Goal: Transaction & Acquisition: Purchase product/service

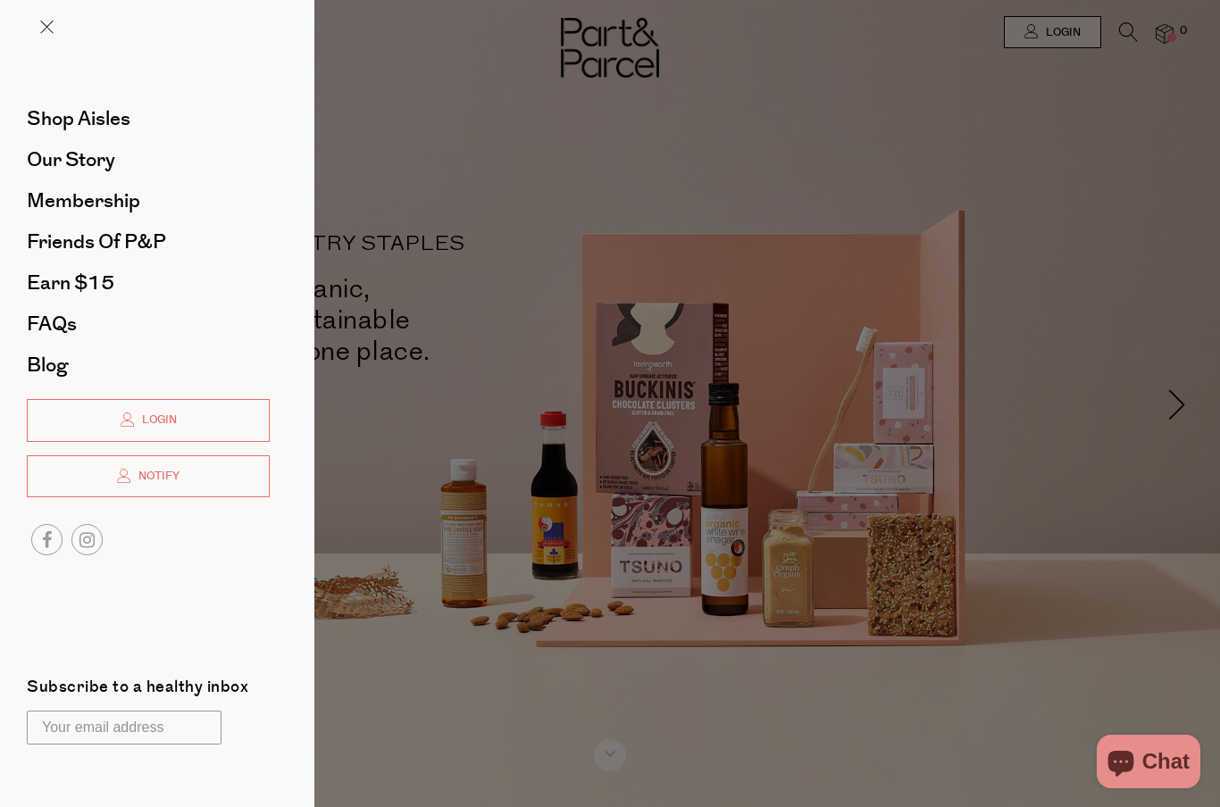
click at [139, 114] on link "Shop Aisles" at bounding box center [148, 119] width 243 height 20
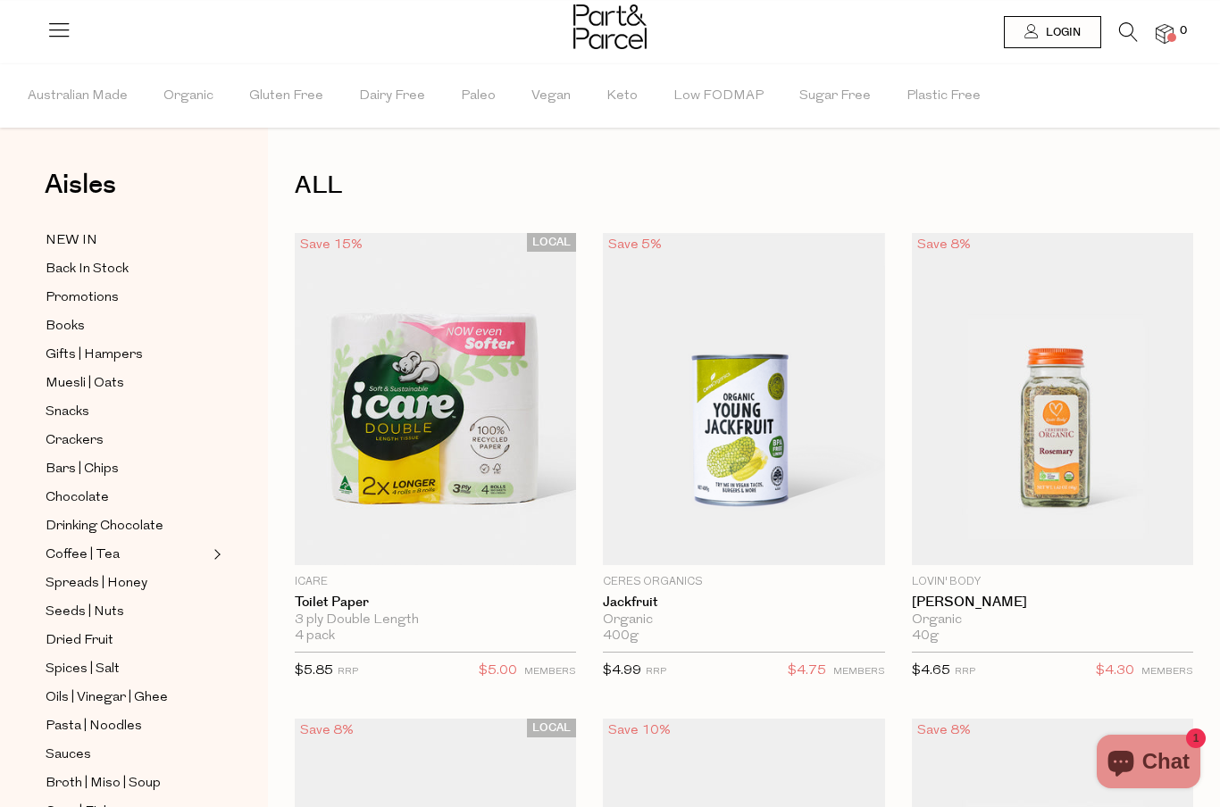
click at [79, 238] on span "NEW IN" at bounding box center [72, 240] width 52 height 21
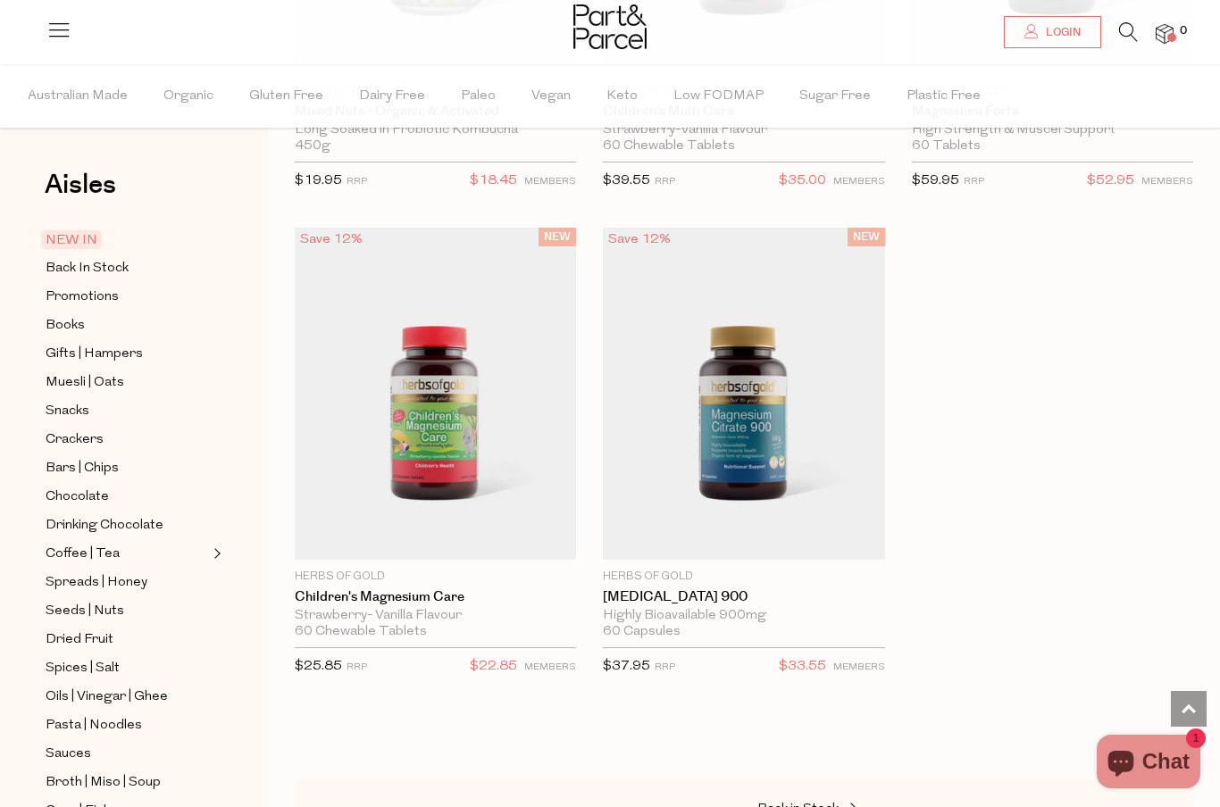
scroll to position [5378, 0]
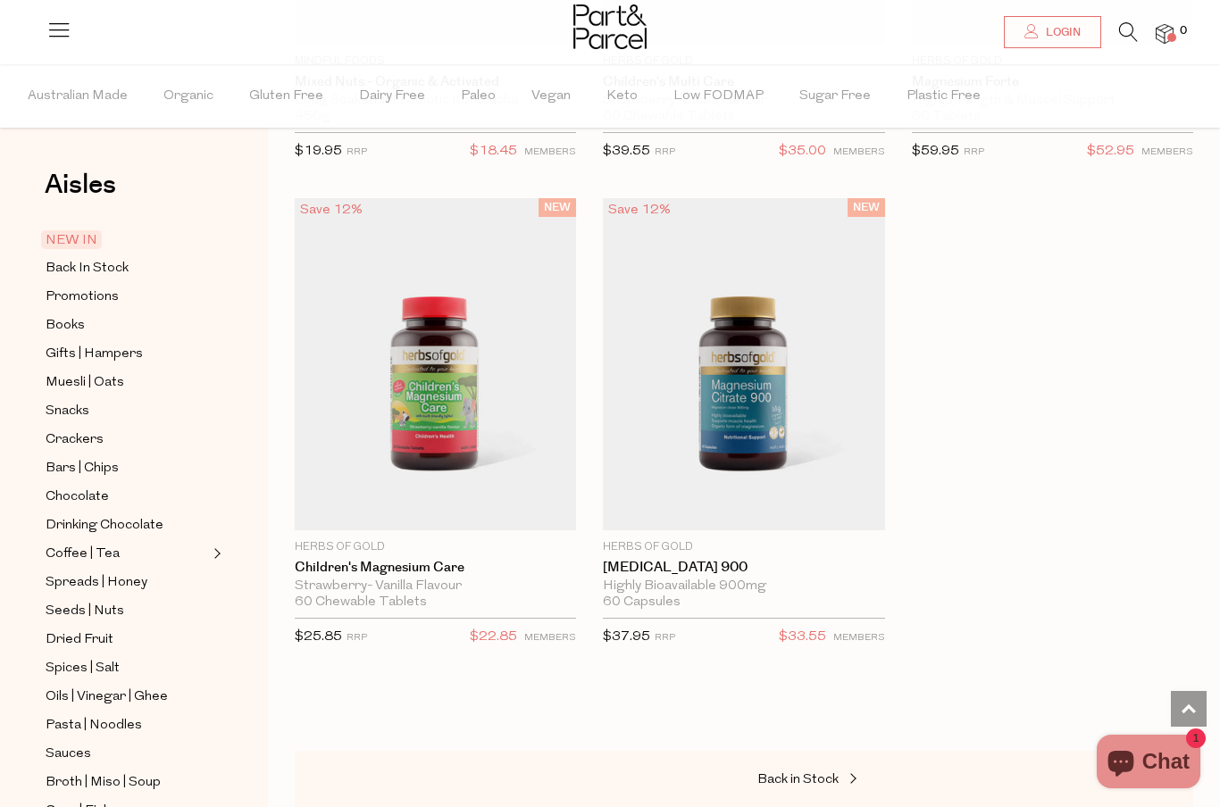
click at [121, 274] on span "Back In Stock" at bounding box center [87, 268] width 83 height 21
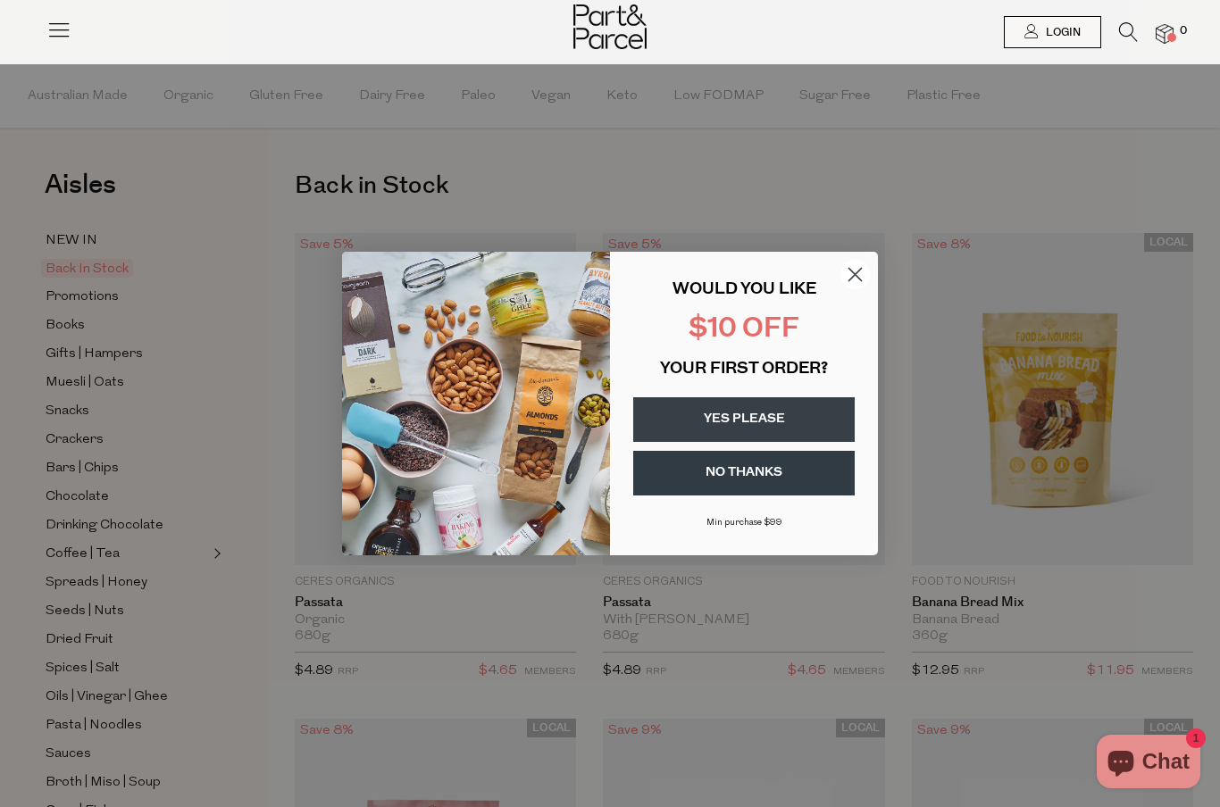
click at [855, 278] on circle "Close dialog" at bounding box center [854, 274] width 29 height 29
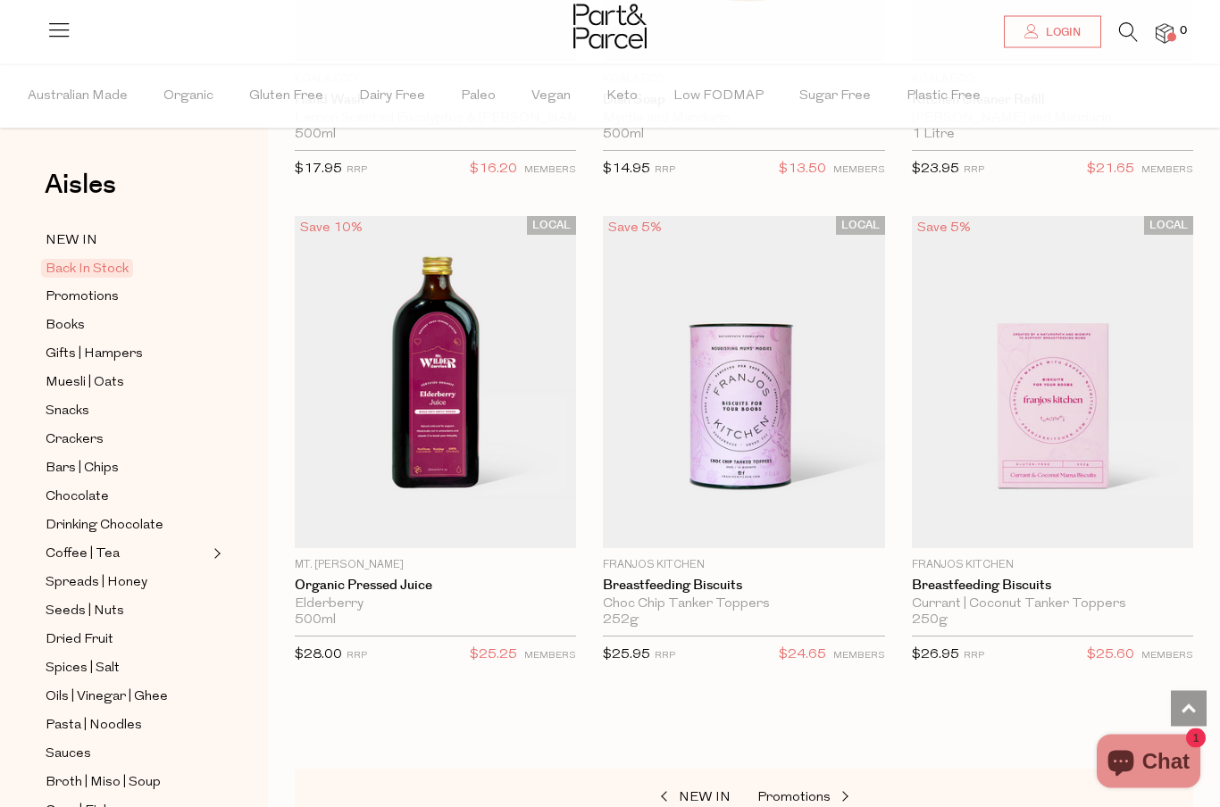
scroll to position [1536, 0]
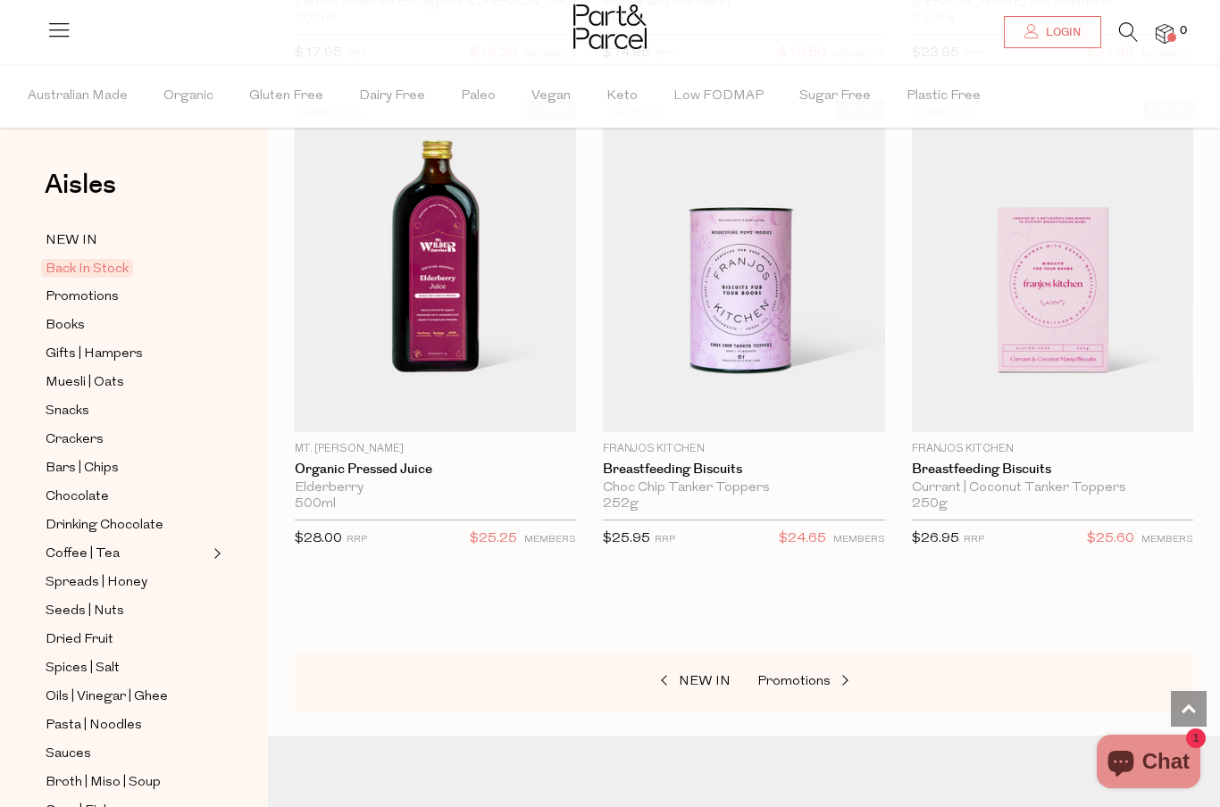
click at [64, 410] on span "Snacks" at bounding box center [68, 411] width 44 height 21
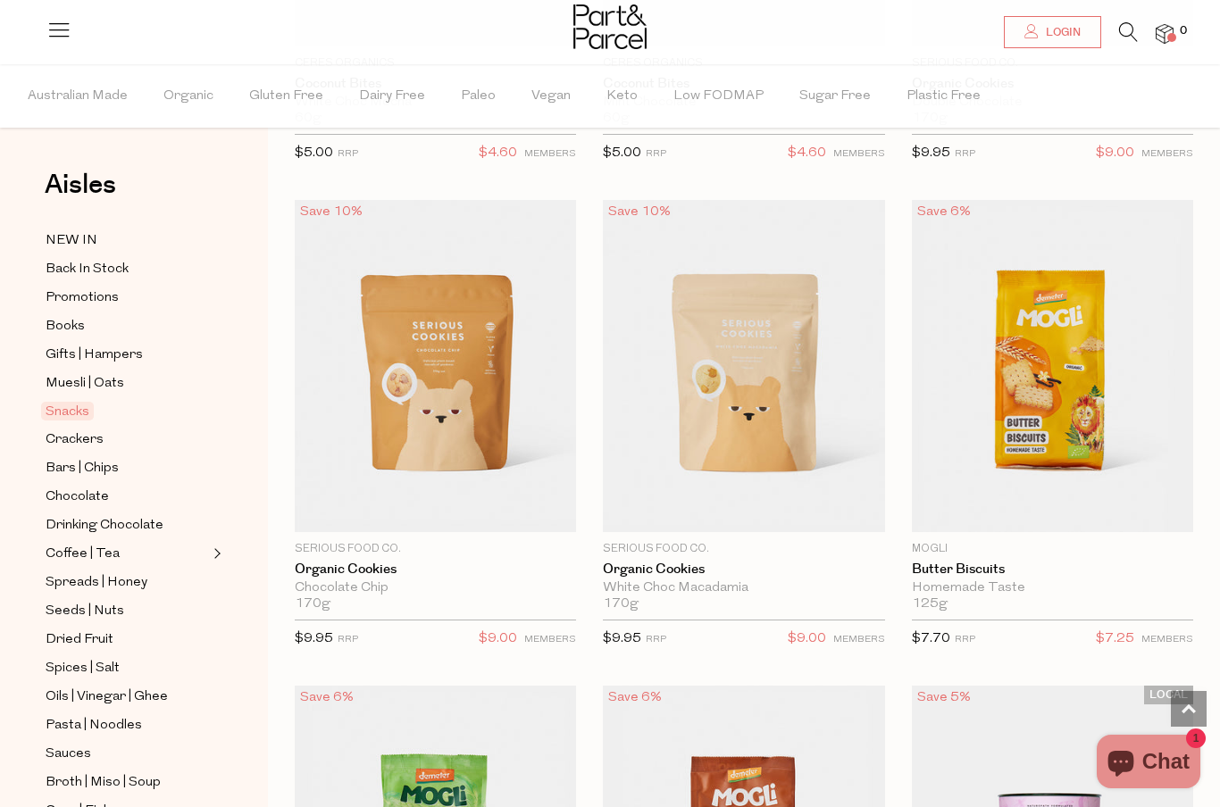
scroll to position [5343, 0]
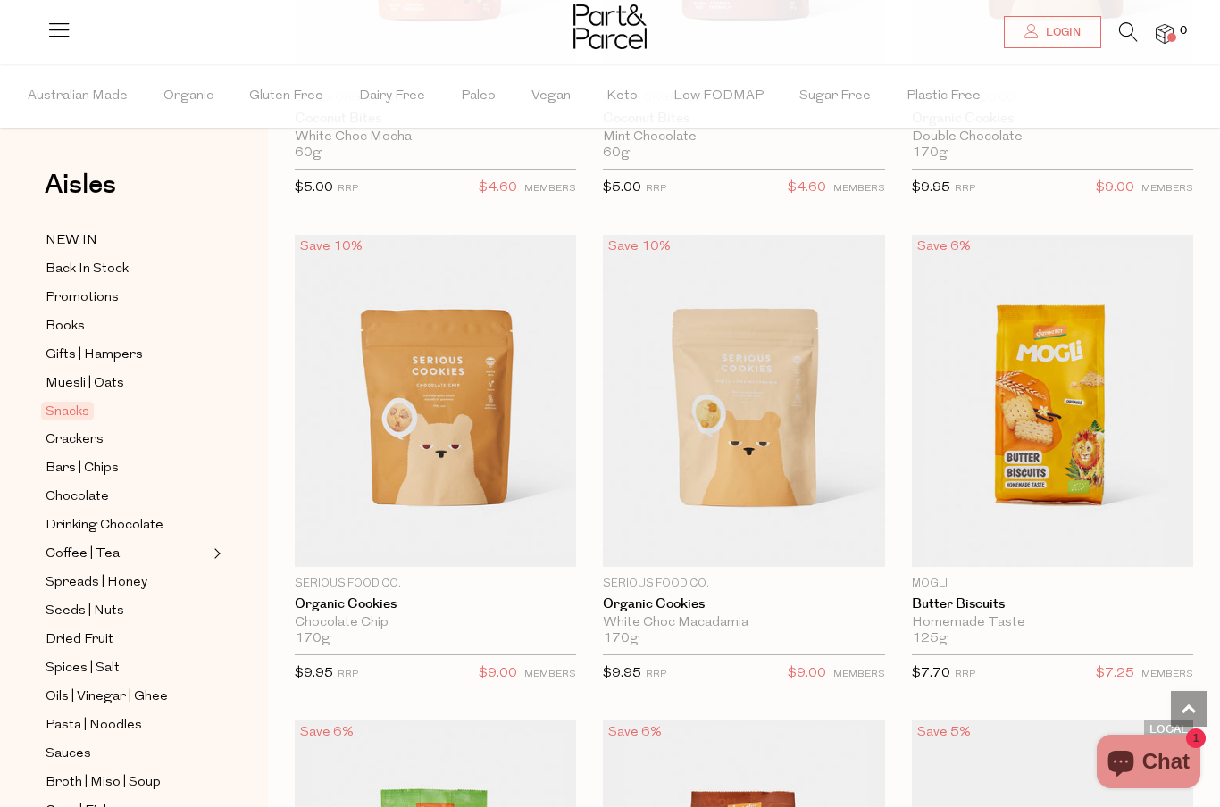
click at [458, 420] on img at bounding box center [435, 401] width 281 height 332
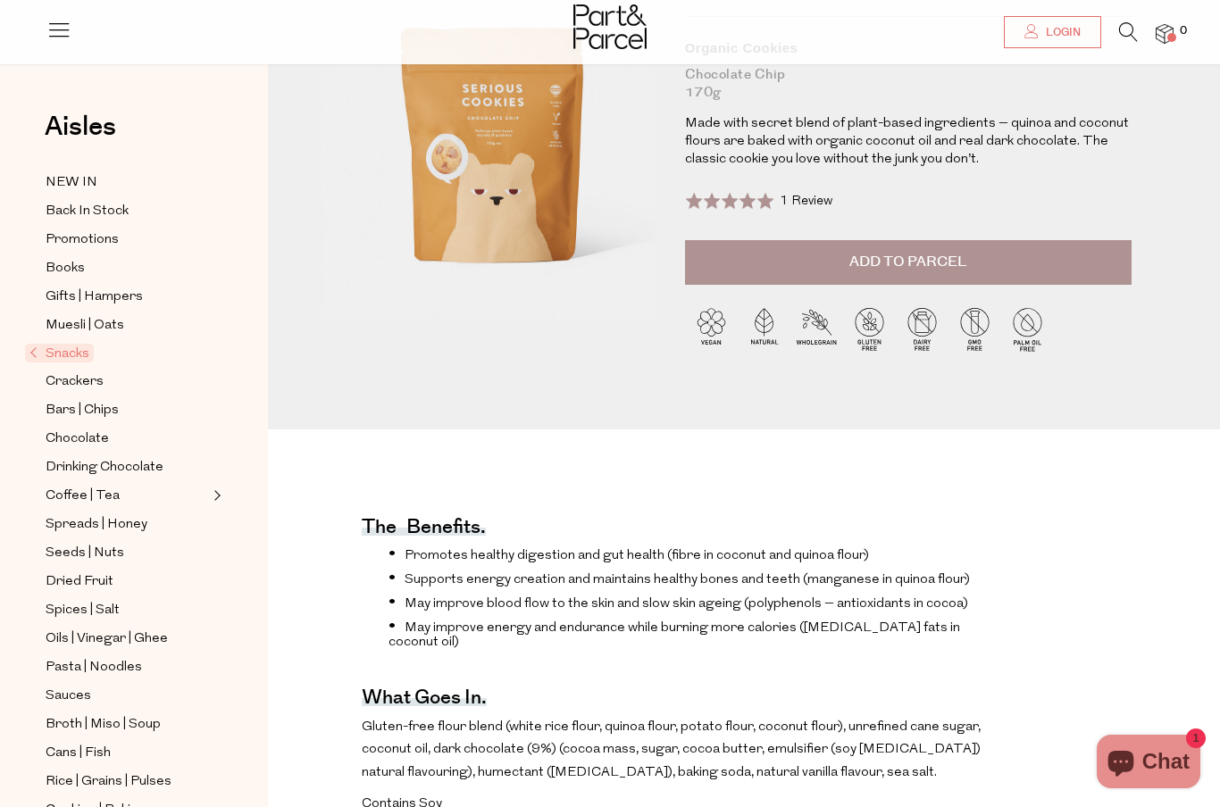
scroll to position [143, 0]
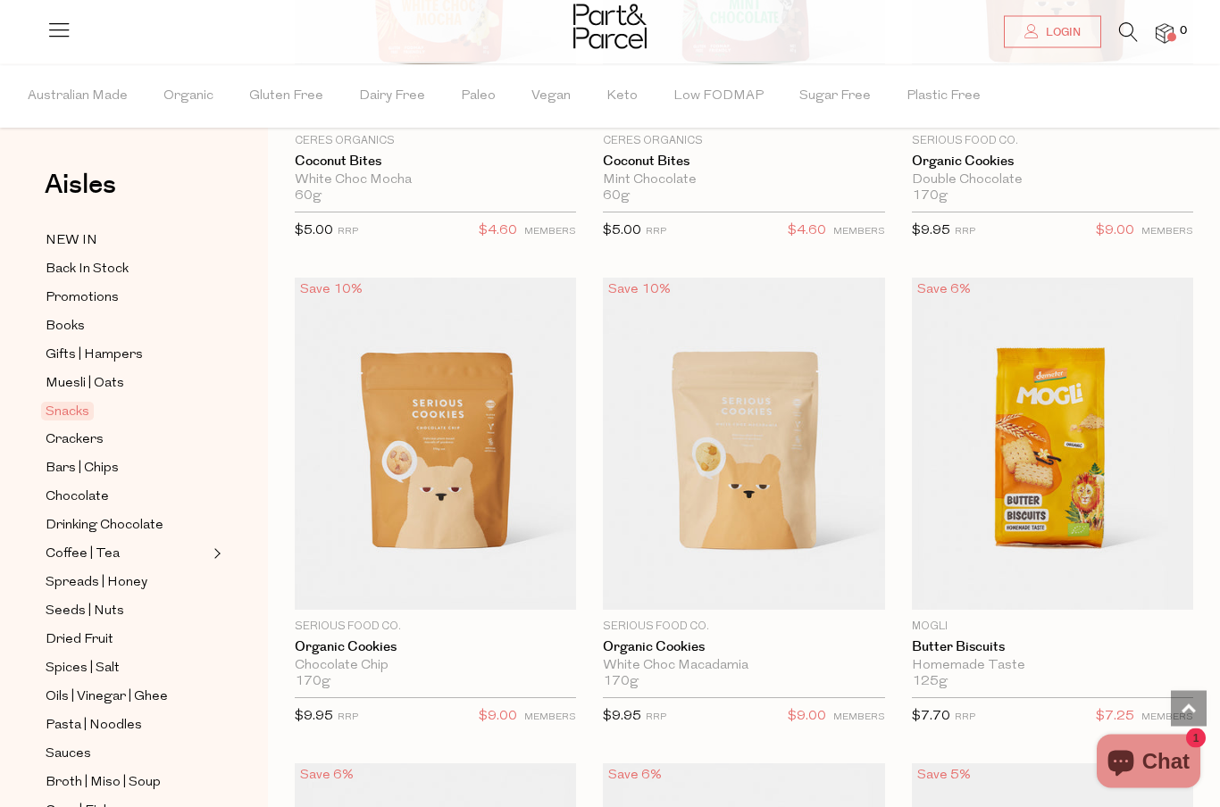
scroll to position [5301, 0]
click at [1062, 433] on img at bounding box center [1052, 443] width 281 height 332
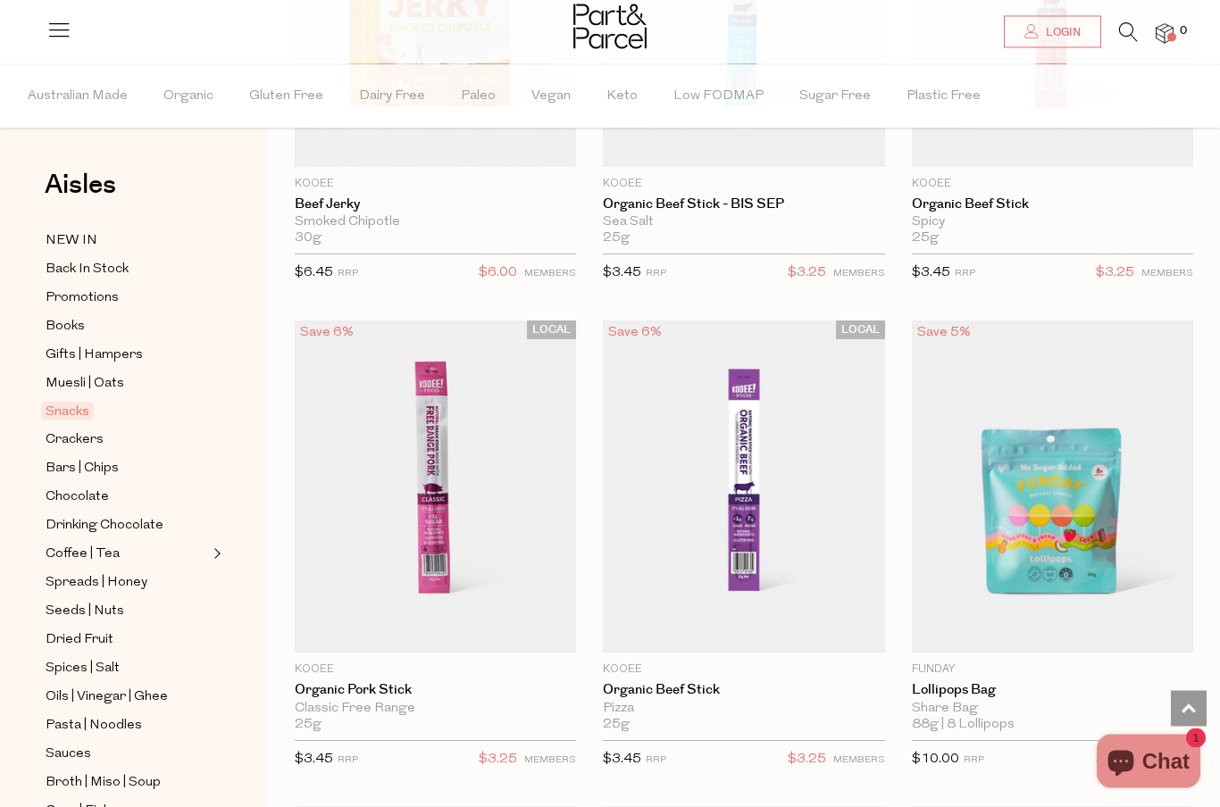
scroll to position [5496, 0]
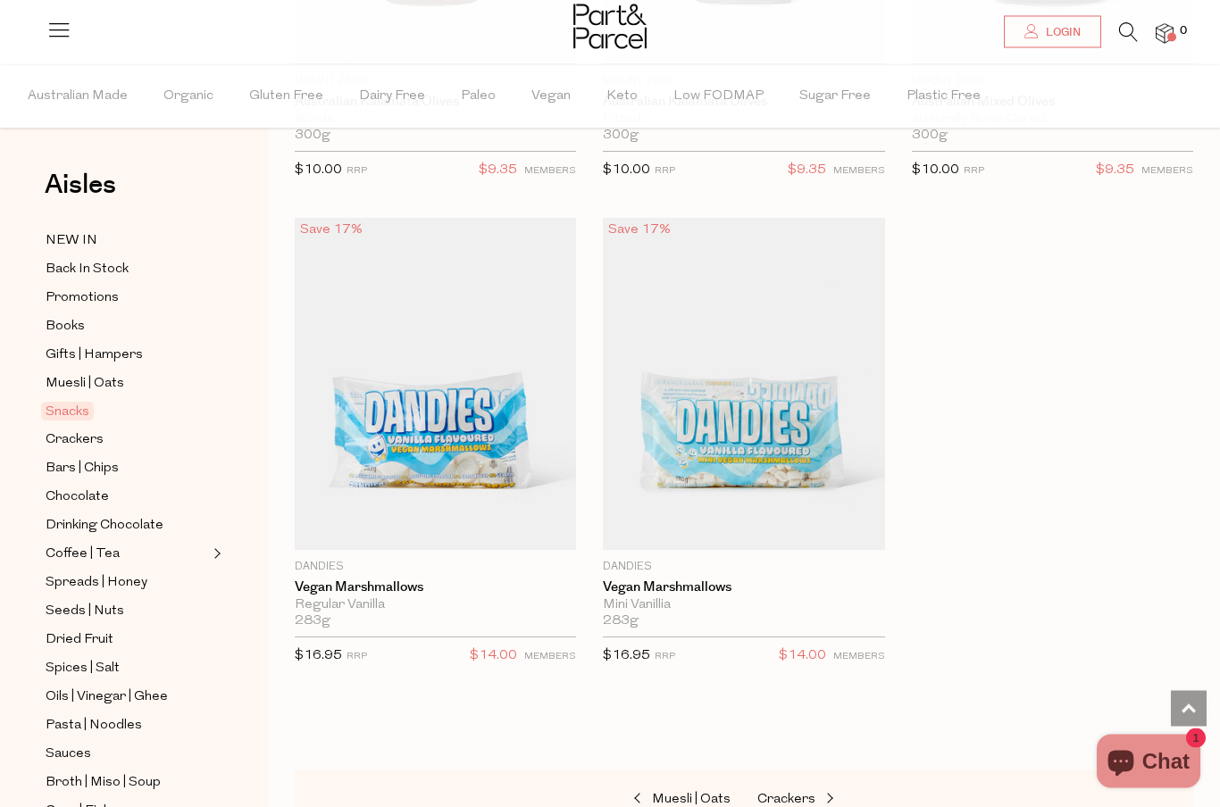
scroll to position [10718, 0]
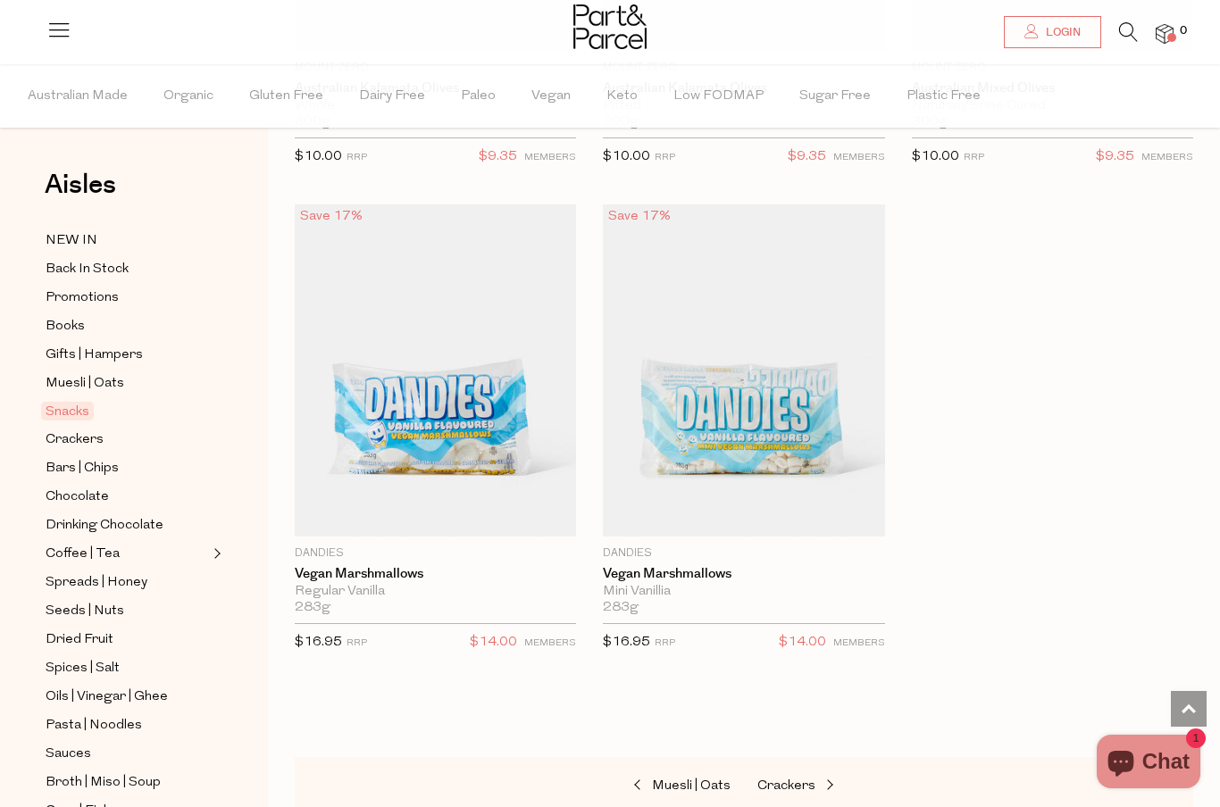
click at [464, 374] on img at bounding box center [435, 371] width 281 height 332
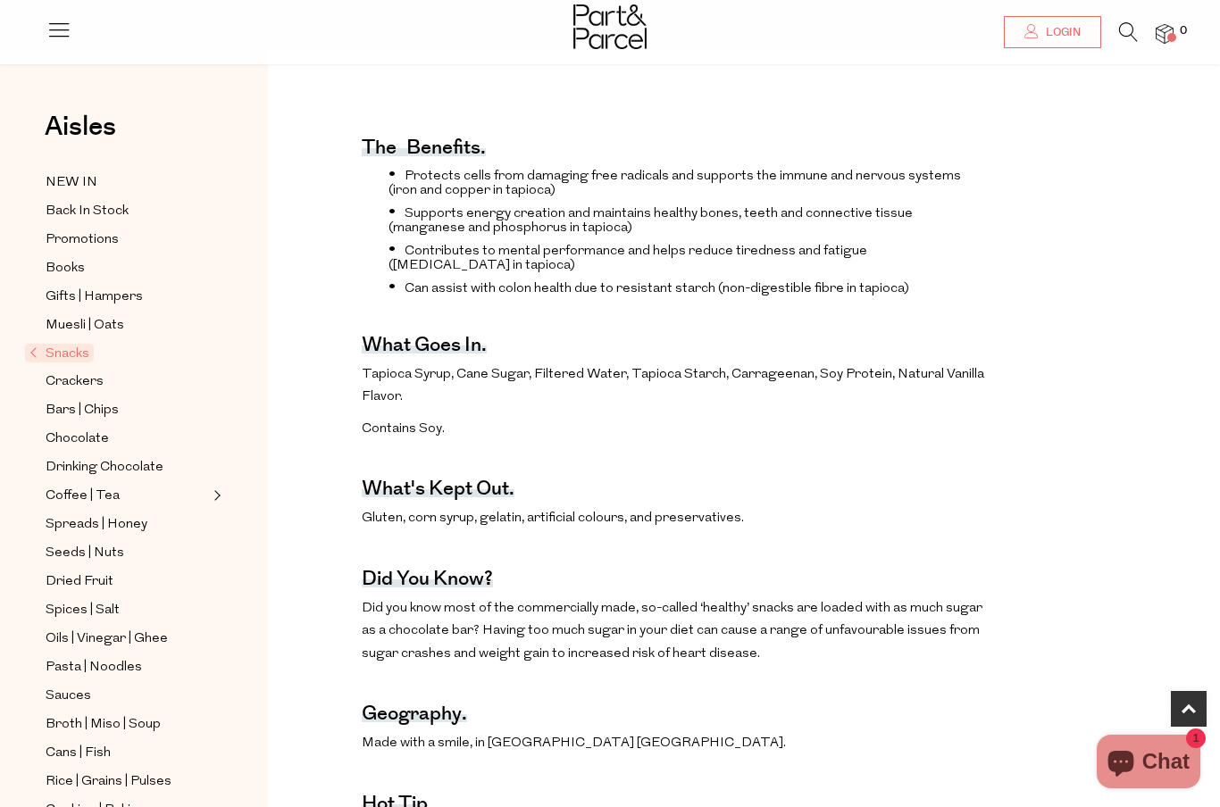
scroll to position [558, 0]
click at [99, 380] on span "Crackers" at bounding box center [75, 382] width 58 height 21
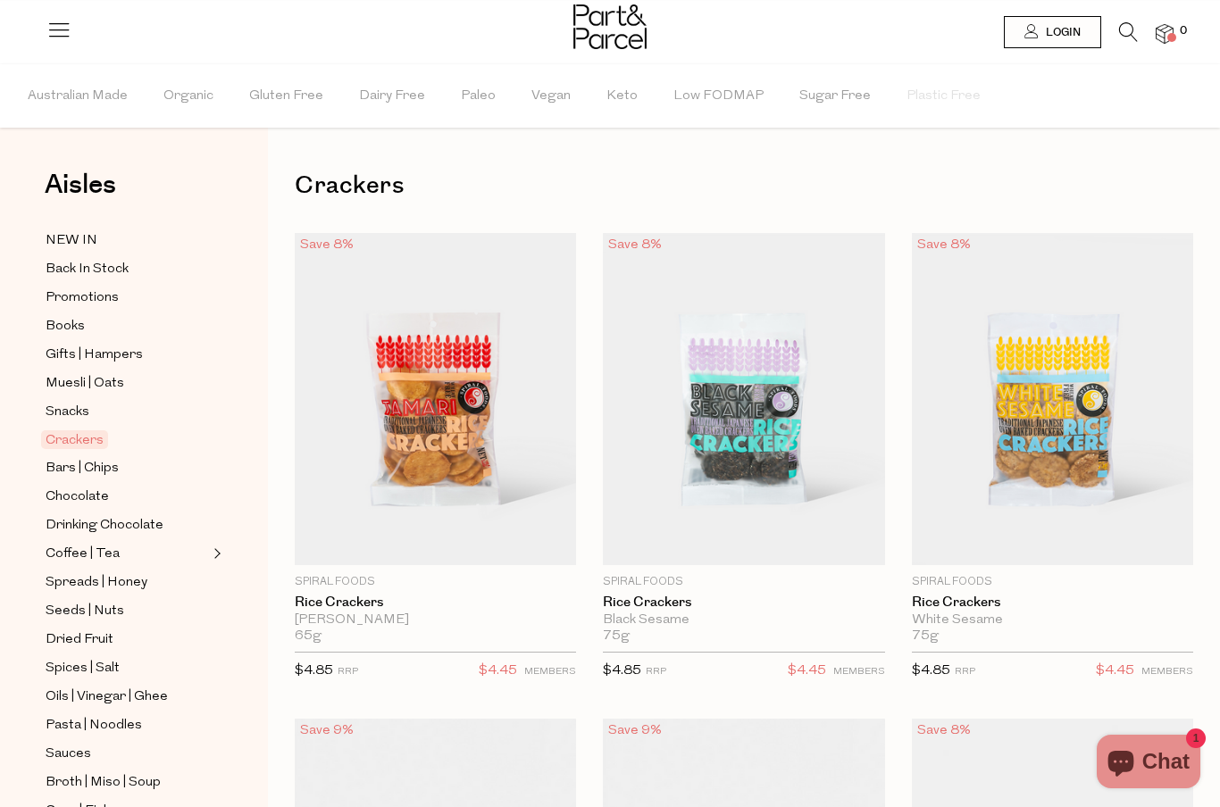
click at [108, 466] on span "Bars | Chips" at bounding box center [82, 468] width 73 height 21
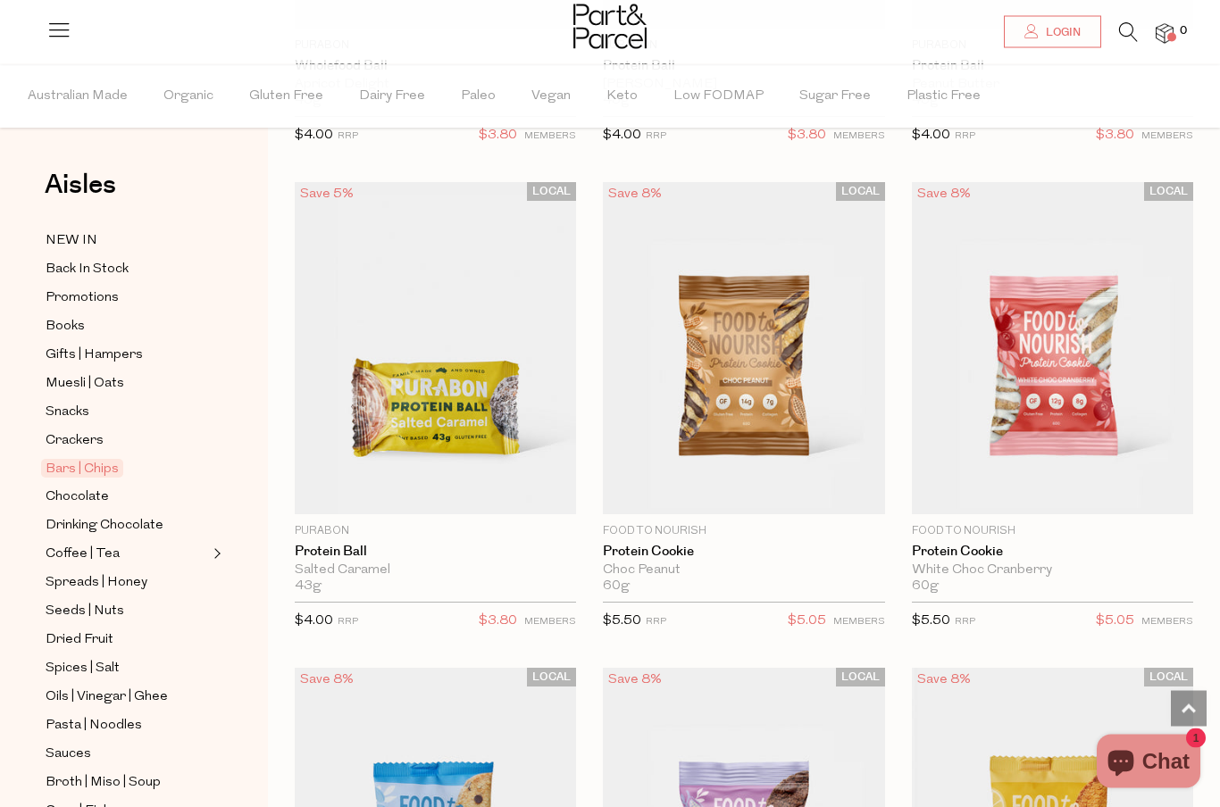
scroll to position [6929, 0]
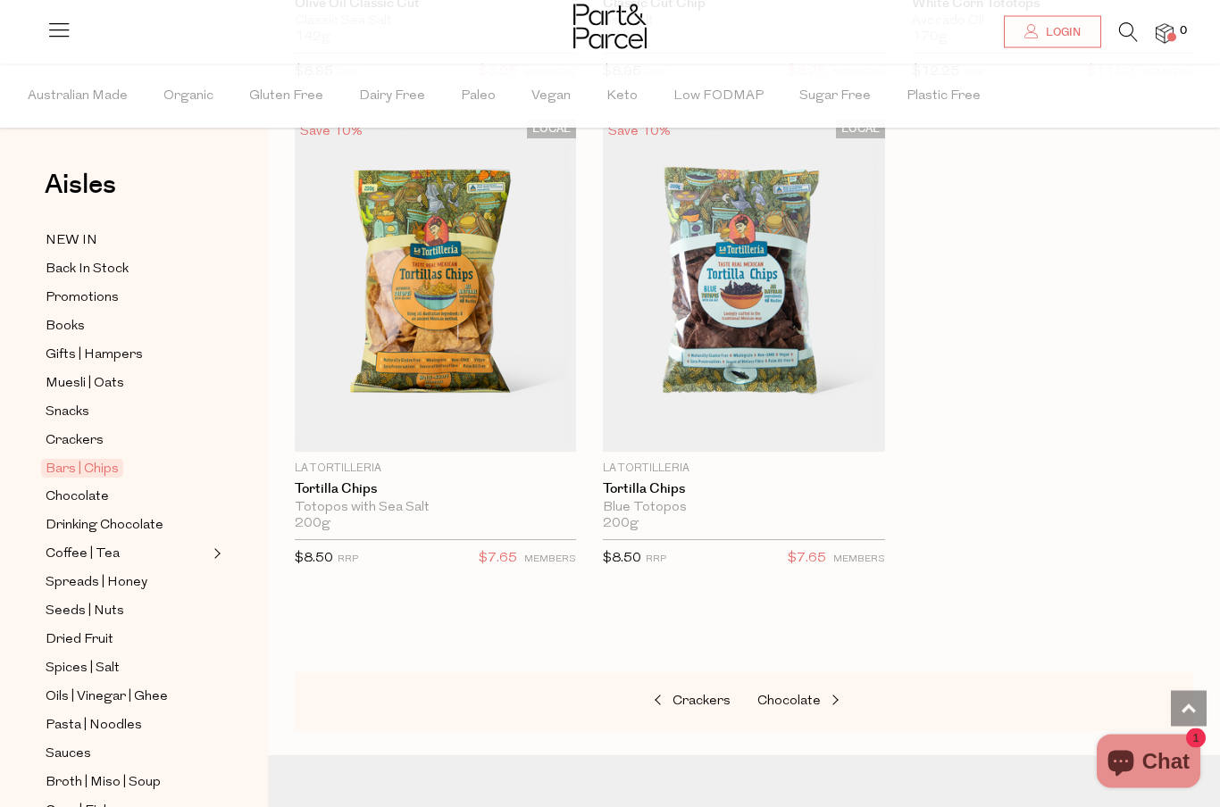
scroll to position [11290, 0]
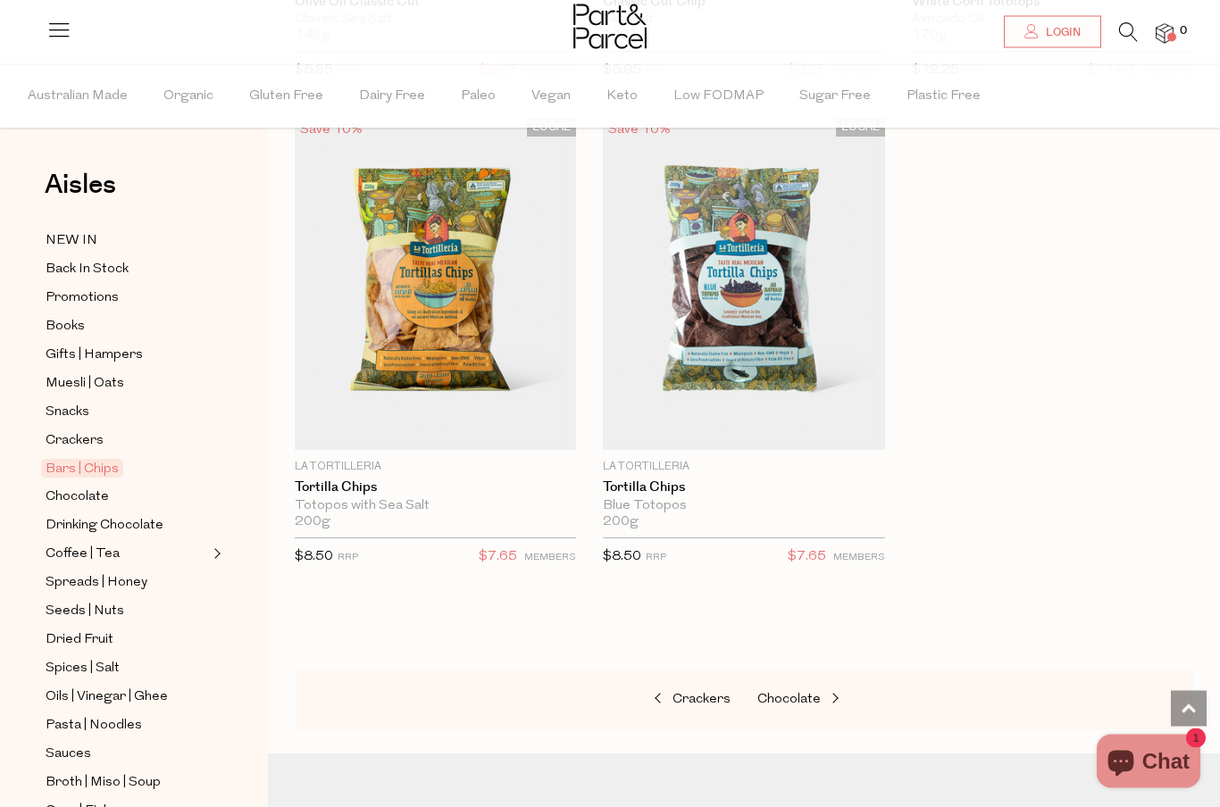
click at [119, 715] on span "Pasta | Noodles" at bounding box center [94, 725] width 96 height 21
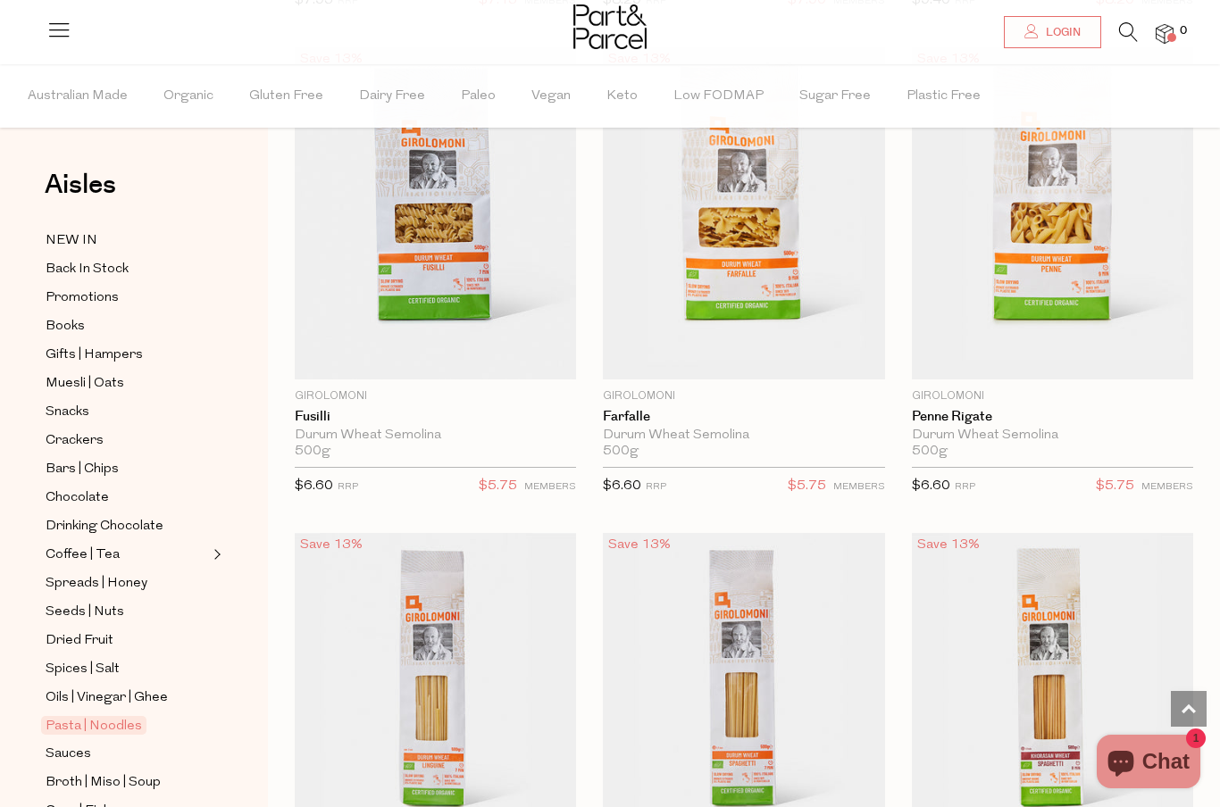
scroll to position [4057, 0]
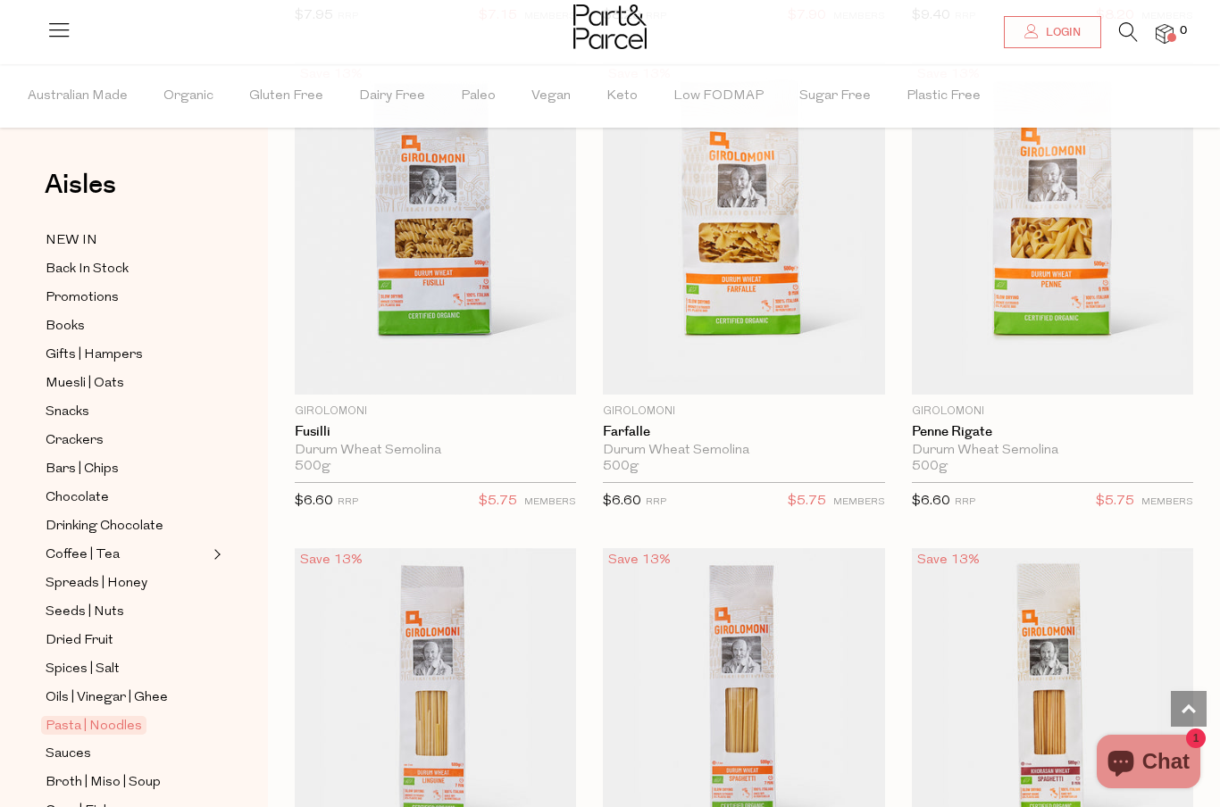
click at [767, 364] on span "Add To Parcel" at bounding box center [743, 383] width 271 height 38
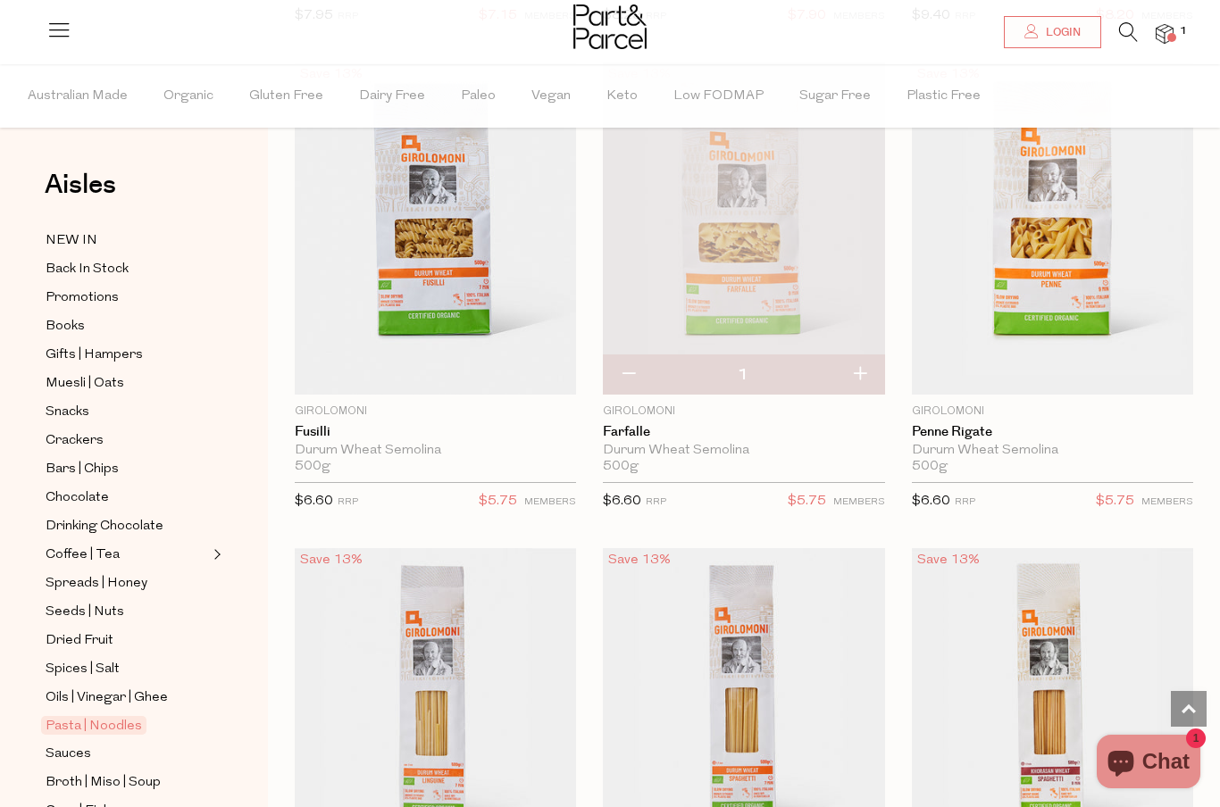
click at [862, 369] on button "button" at bounding box center [859, 374] width 51 height 39
type input "2"
click at [1076, 375] on span "Add To Parcel" at bounding box center [1052, 384] width 111 height 19
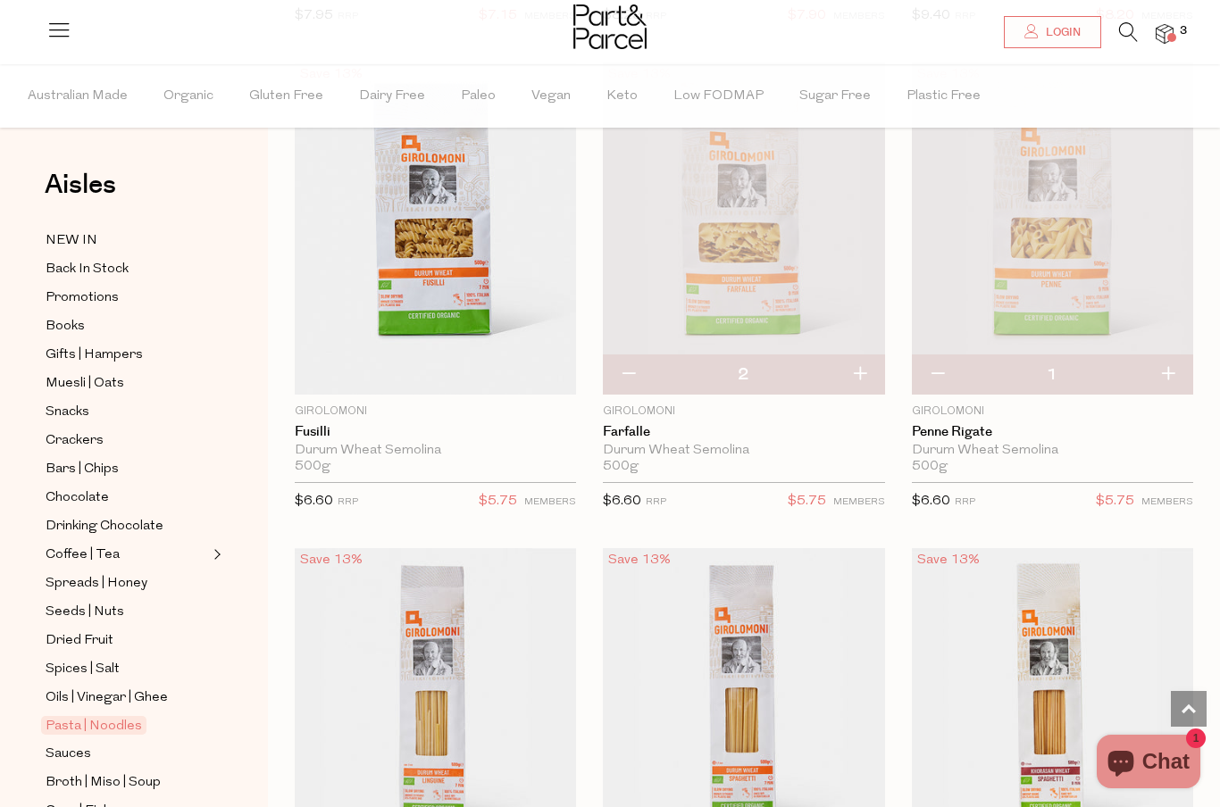
click at [1173, 358] on button "button" at bounding box center [1167, 374] width 51 height 39
type input "2"
click at [498, 367] on span "Add To Parcel" at bounding box center [435, 383] width 271 height 38
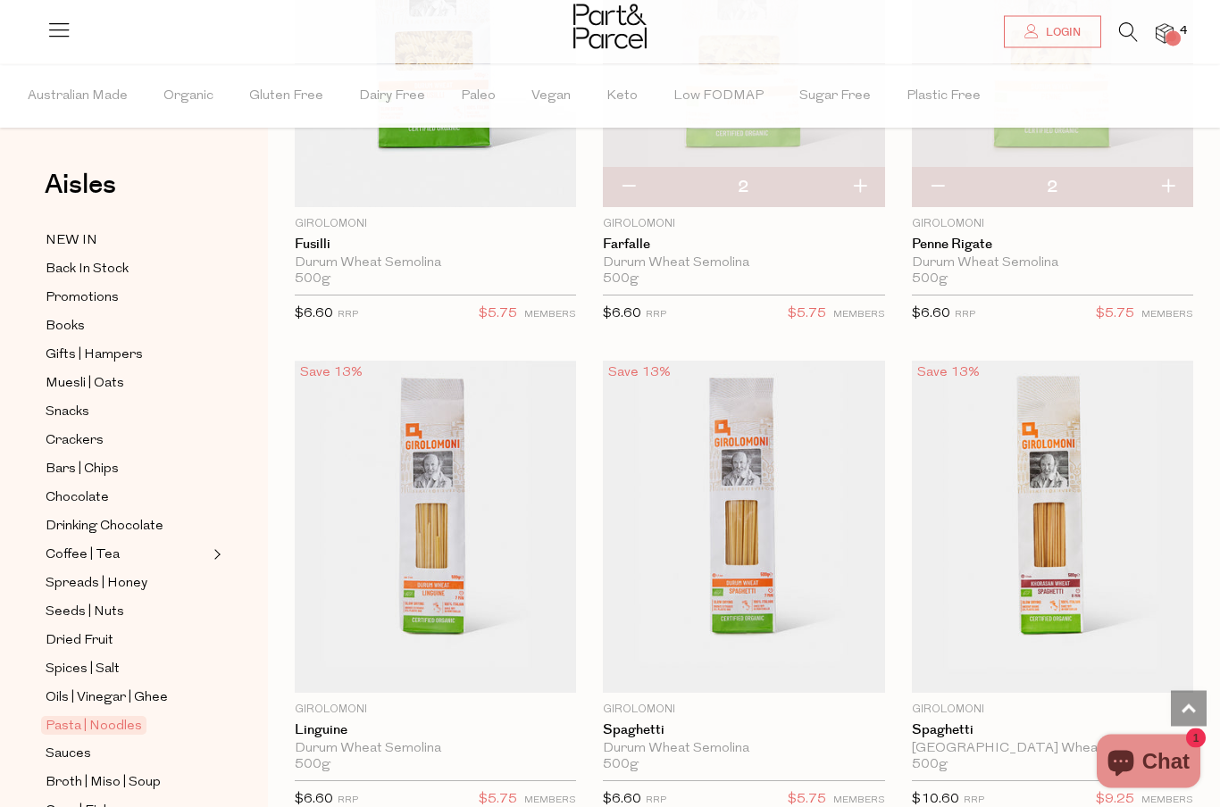
scroll to position [4248, 0]
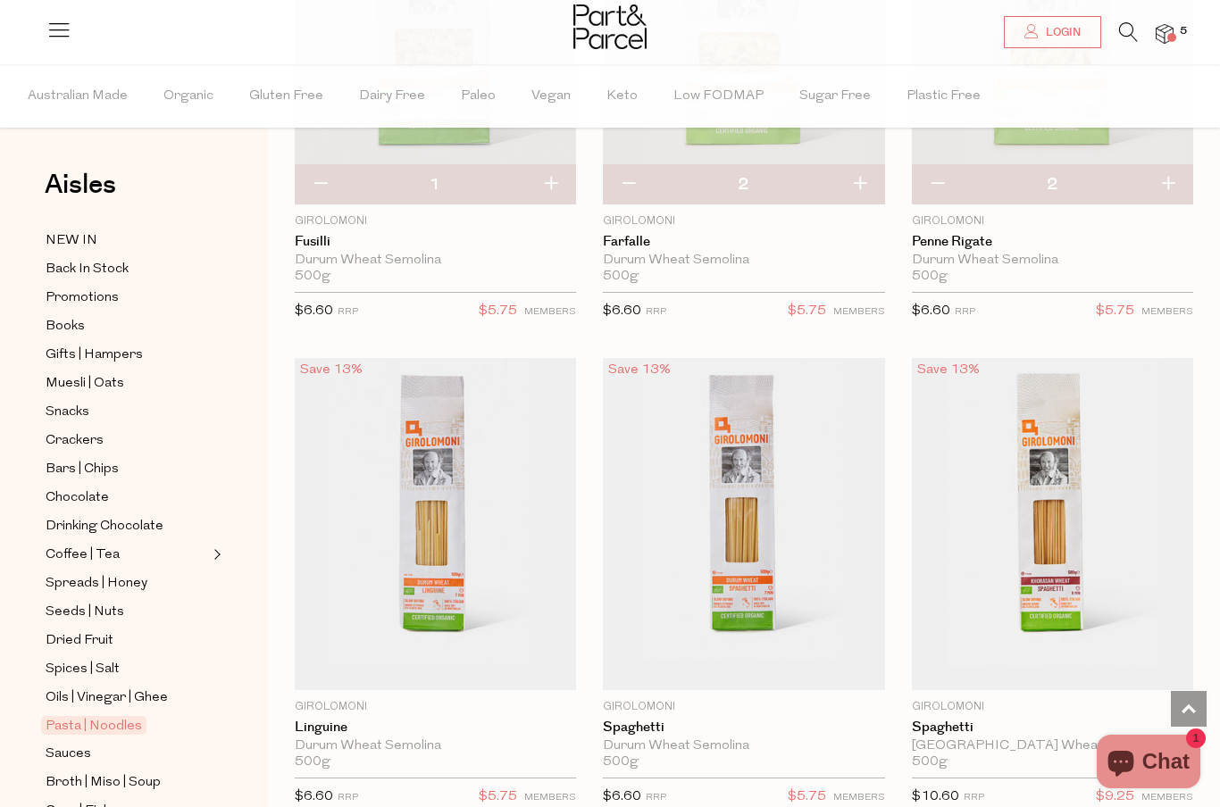
click at [725, 524] on span "Add To Parcel" at bounding box center [744, 514] width 111 height 19
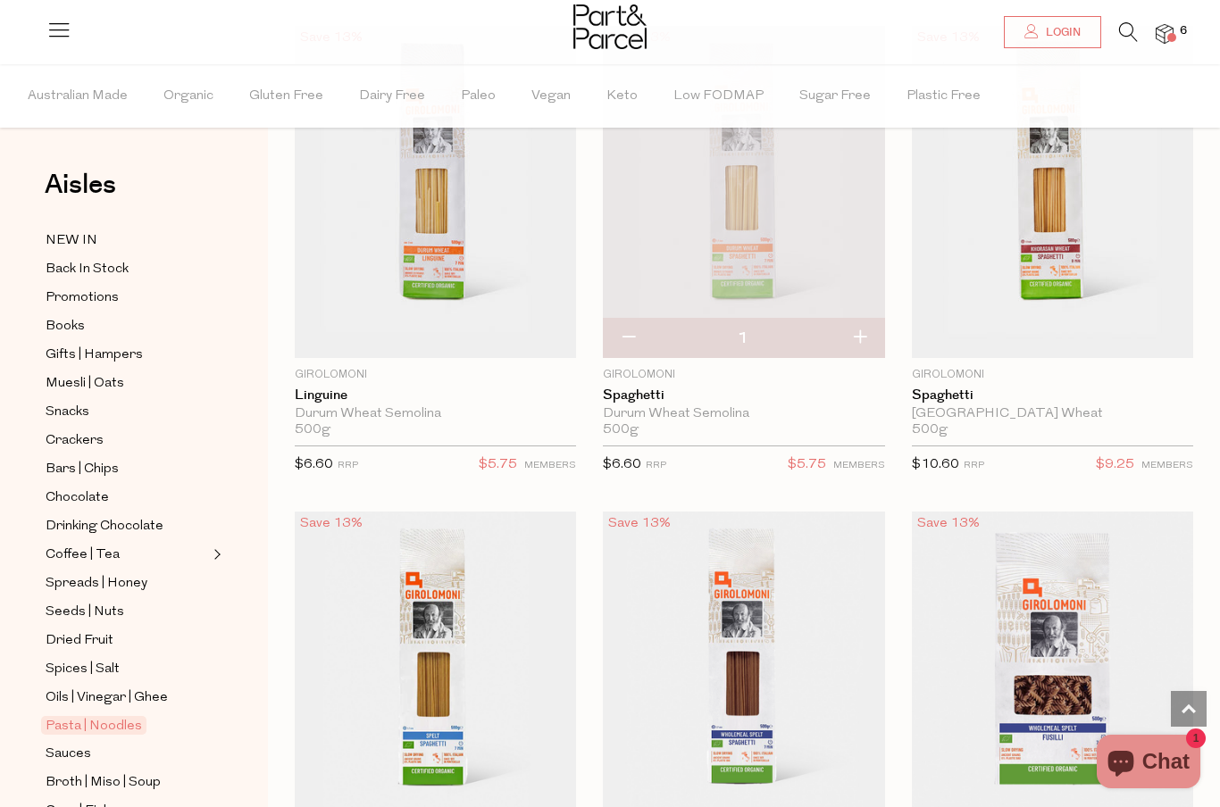
scroll to position [4639, 0]
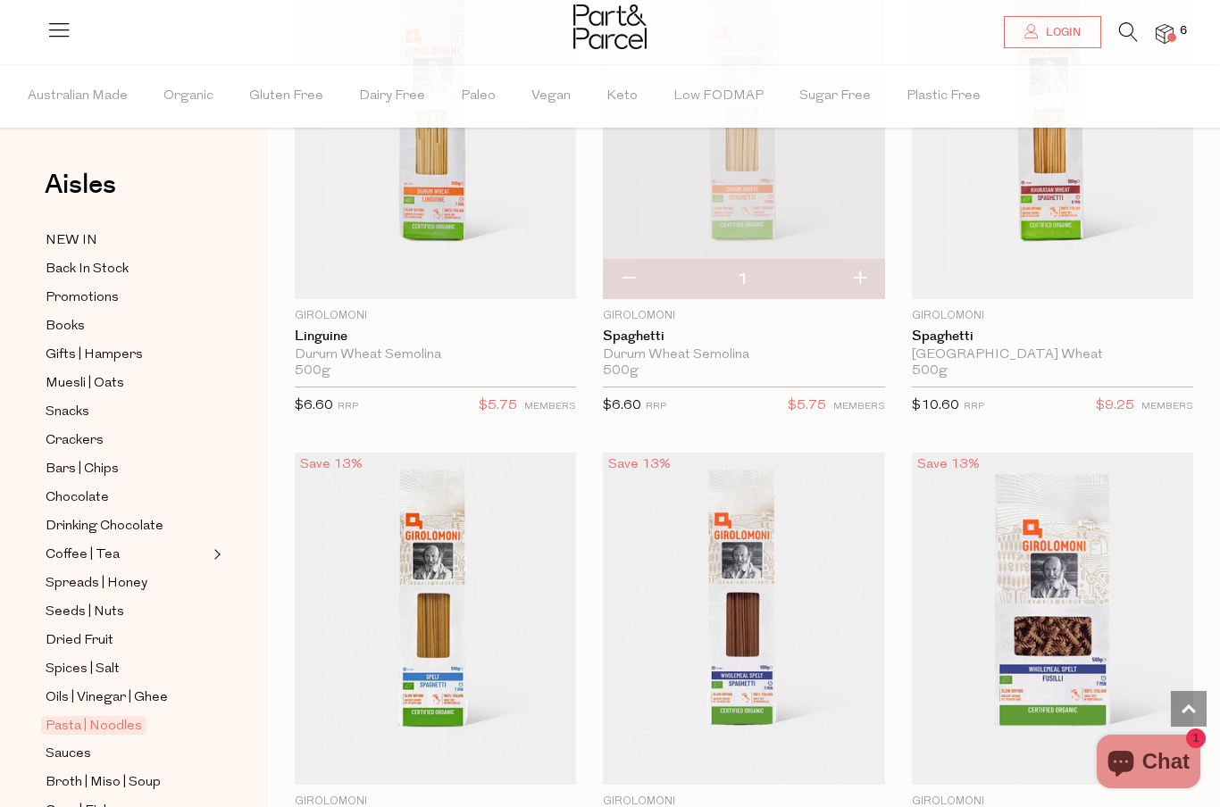
click at [859, 279] on button "button" at bounding box center [859, 279] width 51 height 39
type input "2"
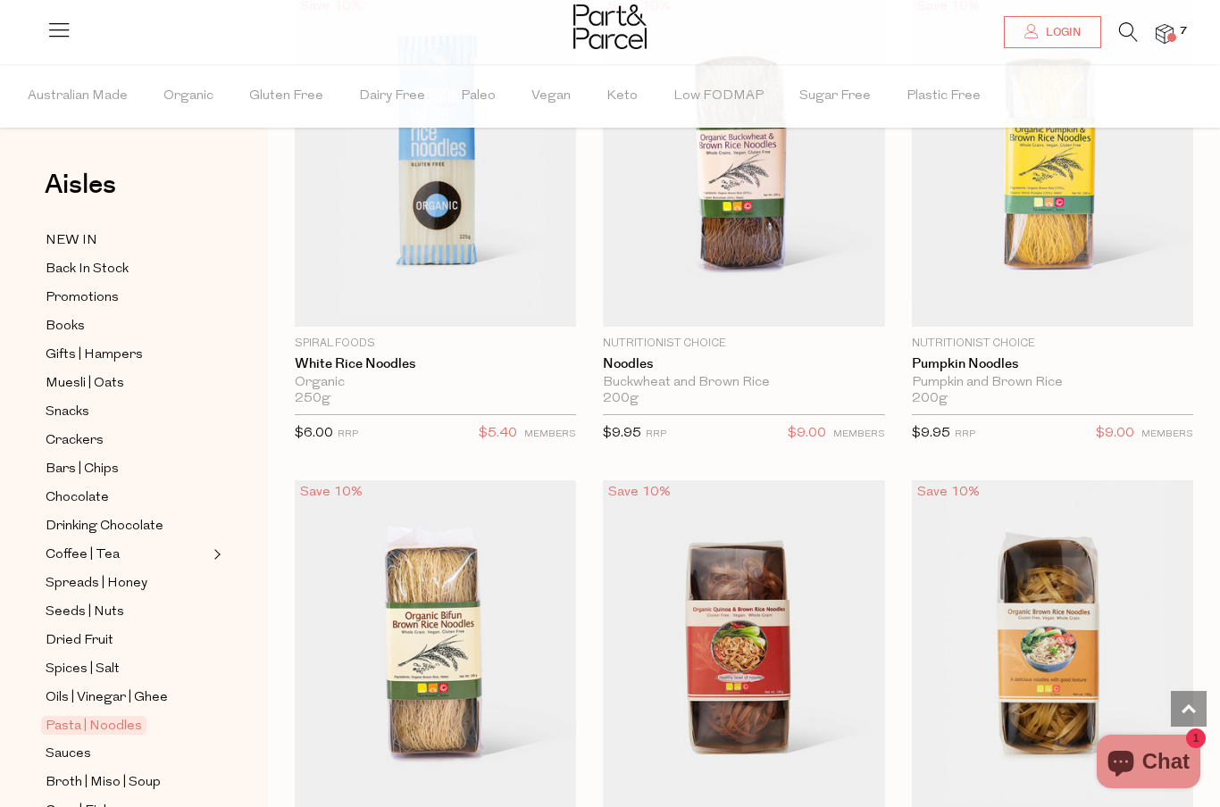
scroll to position [6546, 0]
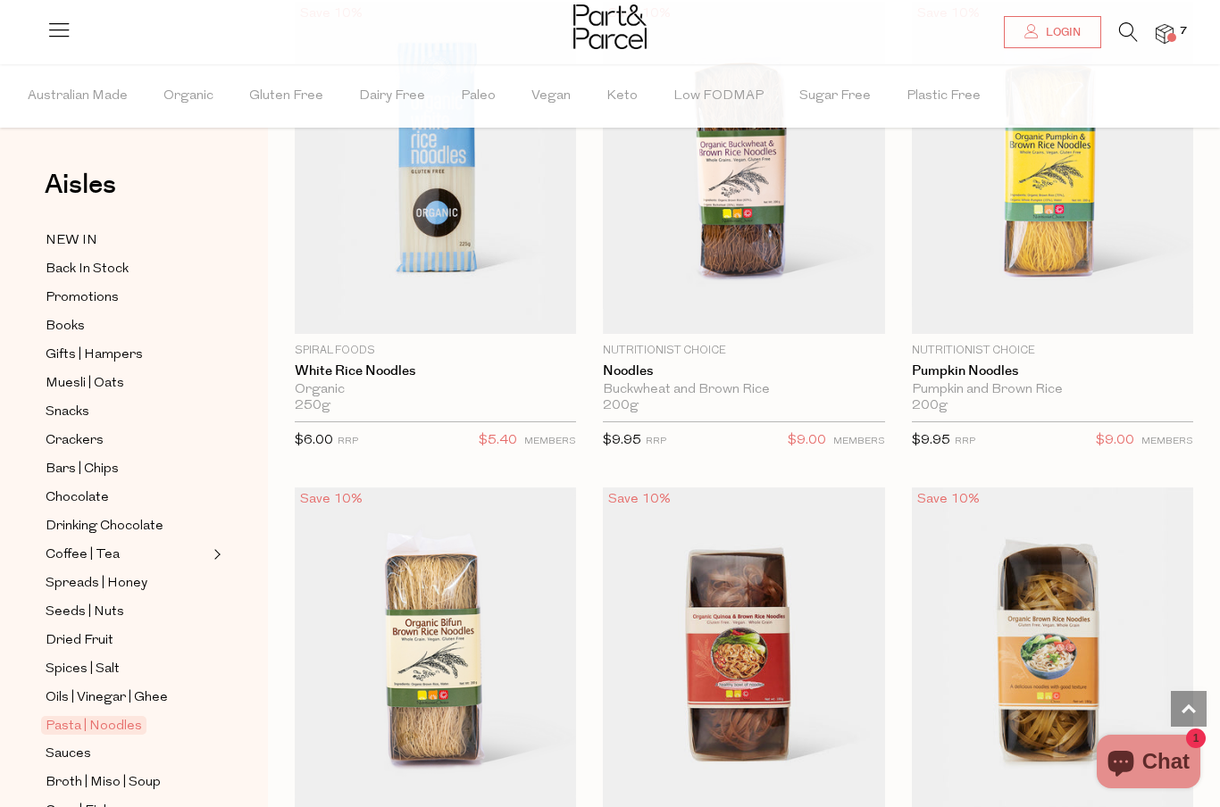
click at [122, 458] on link "Bars | Chips" at bounding box center [127, 469] width 163 height 22
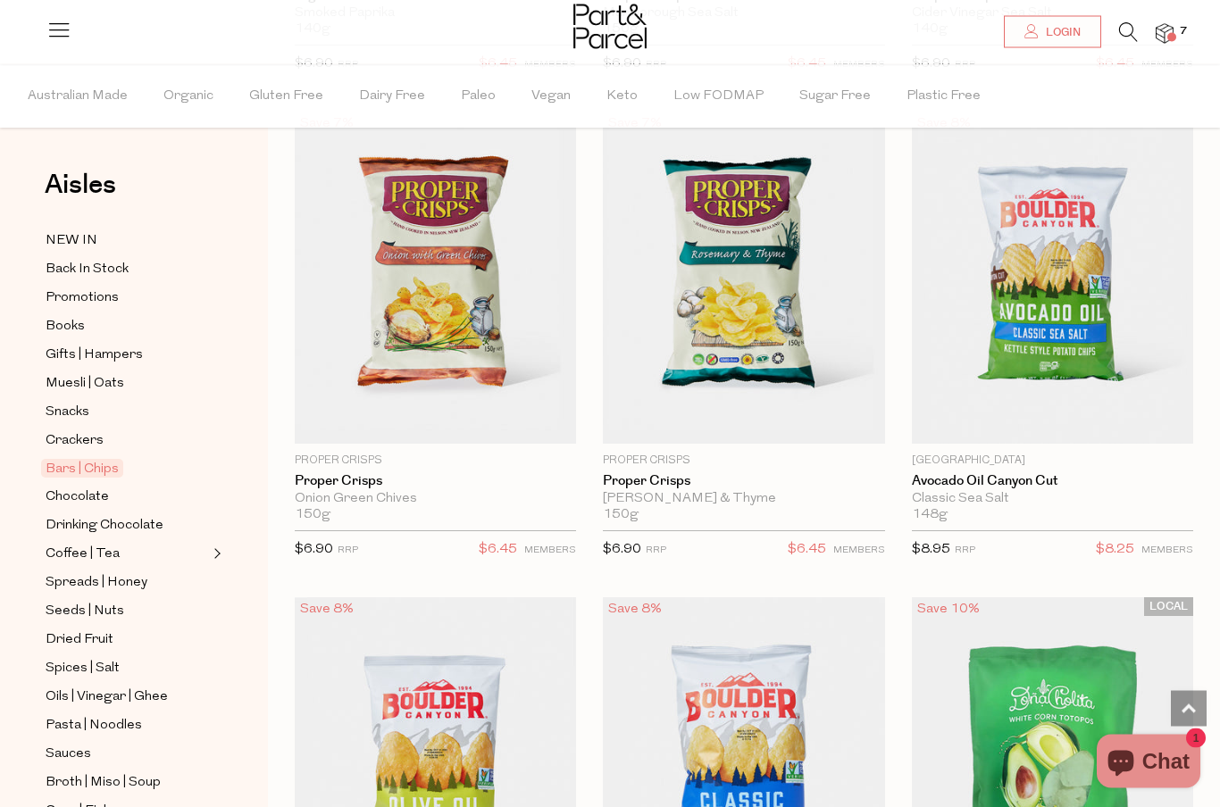
scroll to position [10325, 0]
click at [1063, 415] on span "Add To Parcel" at bounding box center [1052, 433] width 271 height 38
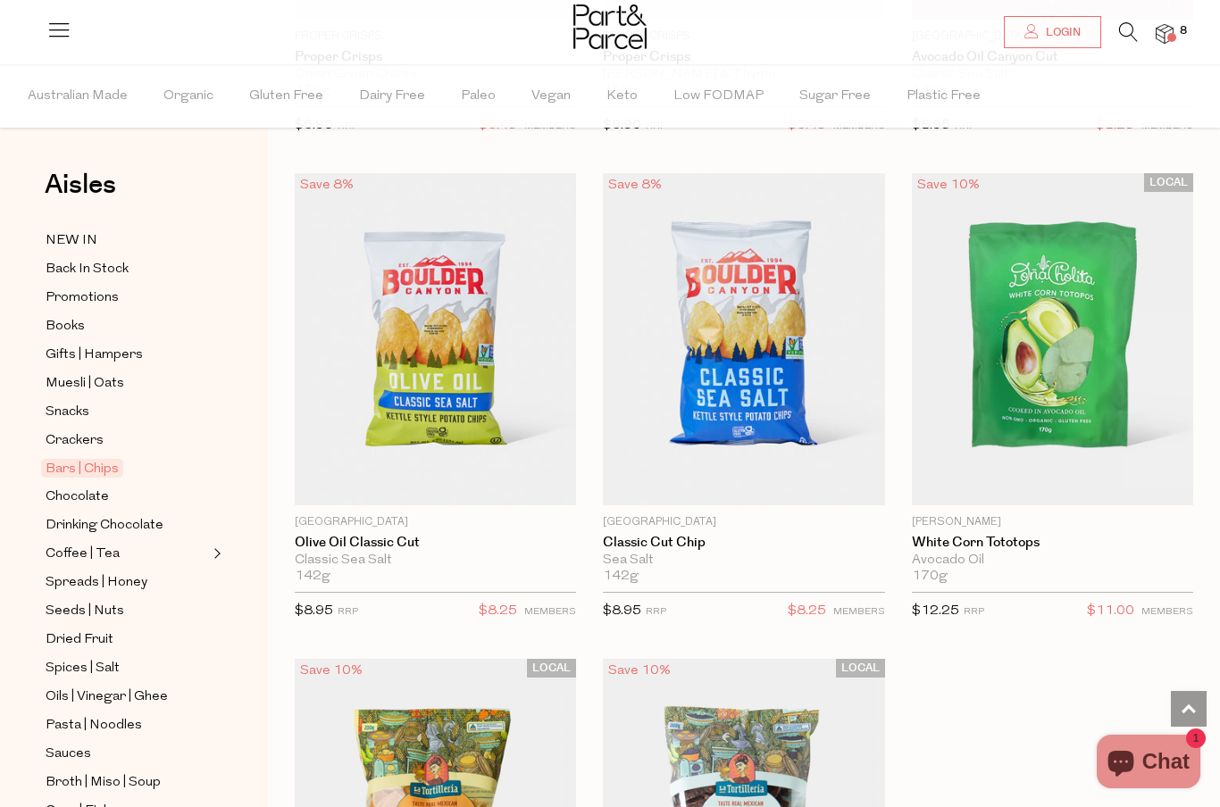
scroll to position [10823, 0]
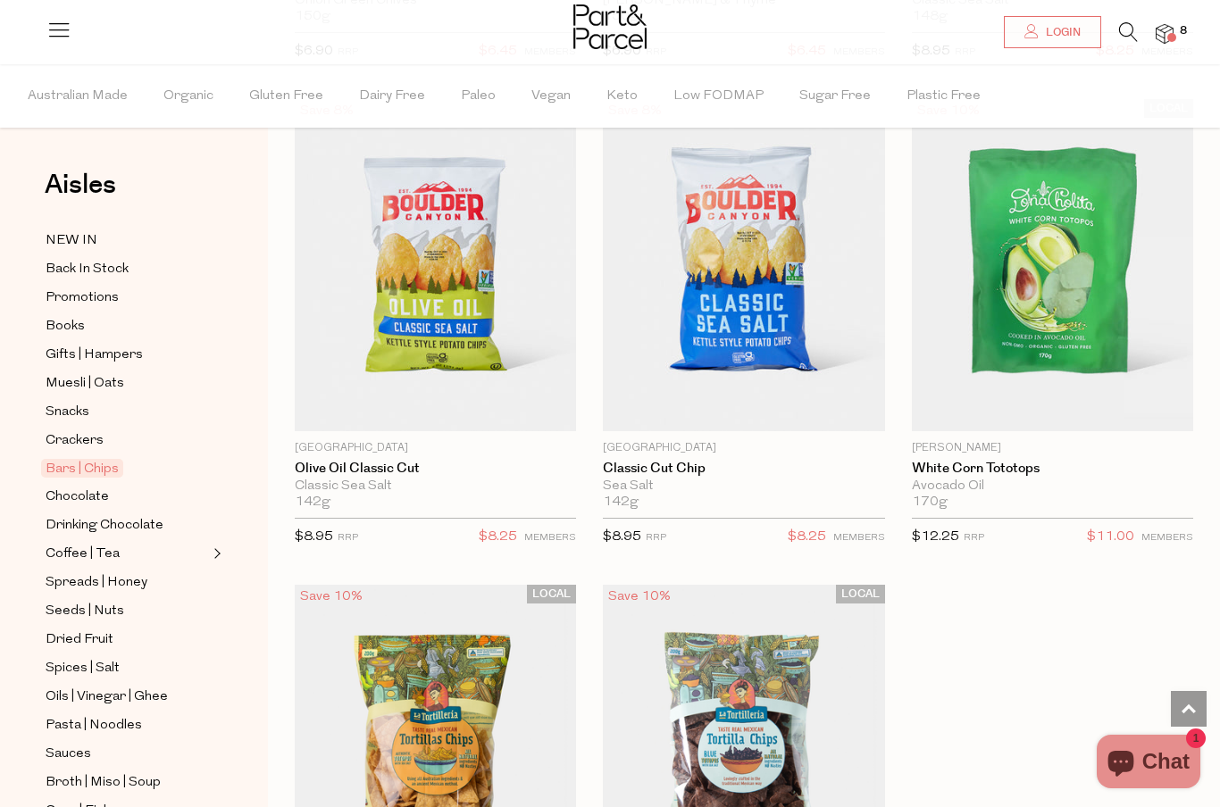
click at [1109, 401] on span "Add To Parcel" at bounding box center [1052, 420] width 271 height 38
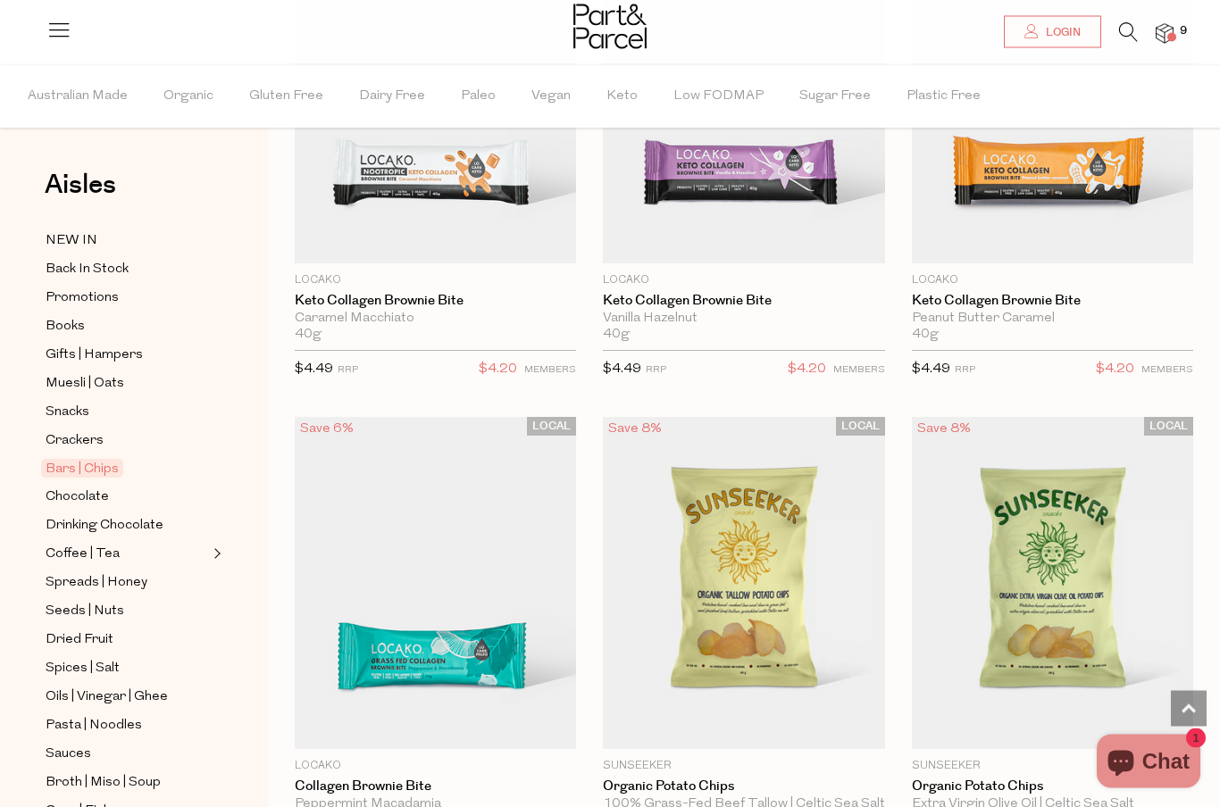
scroll to position [8562, 0]
click at [1030, 730] on span "Add To Parcel" at bounding box center [1052, 739] width 111 height 19
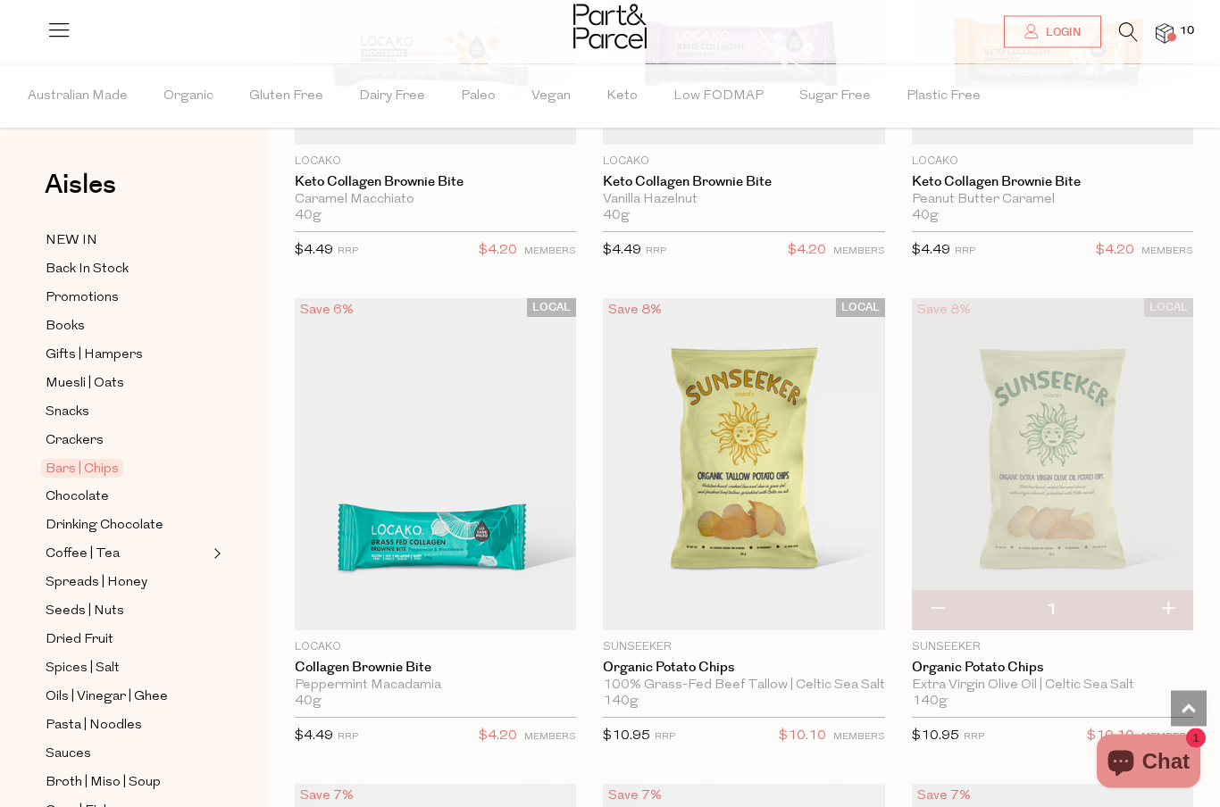
click at [1164, 591] on button "button" at bounding box center [1167, 610] width 51 height 39
type input "2"
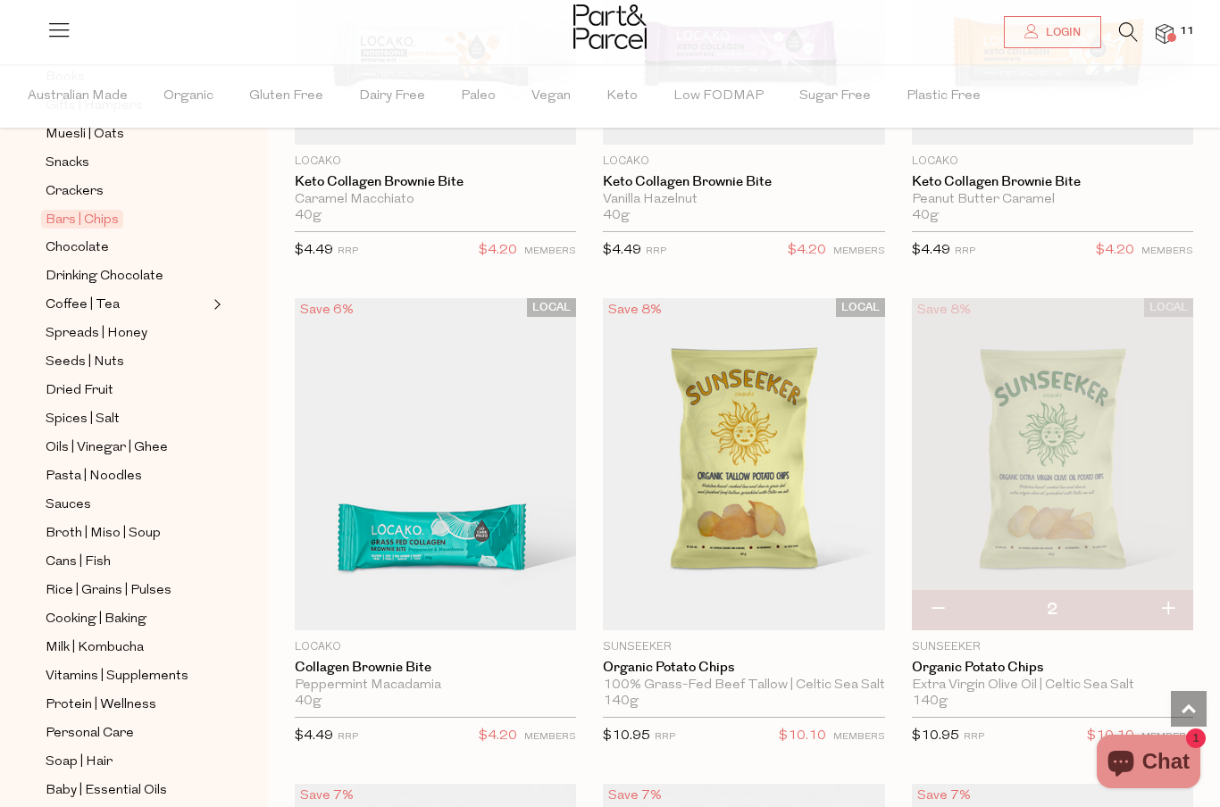
scroll to position [250, 0]
click at [77, 496] on span "Sauces" at bounding box center [69, 504] width 46 height 21
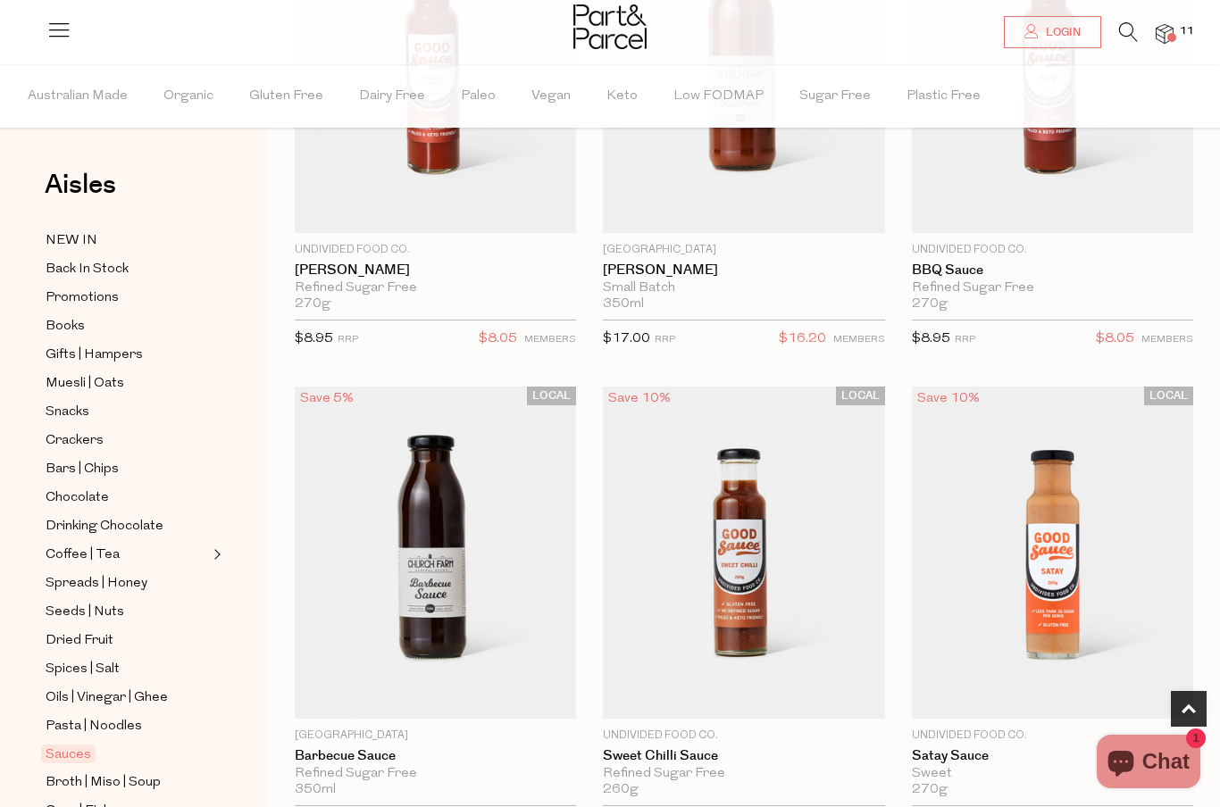
scroll to position [370, 0]
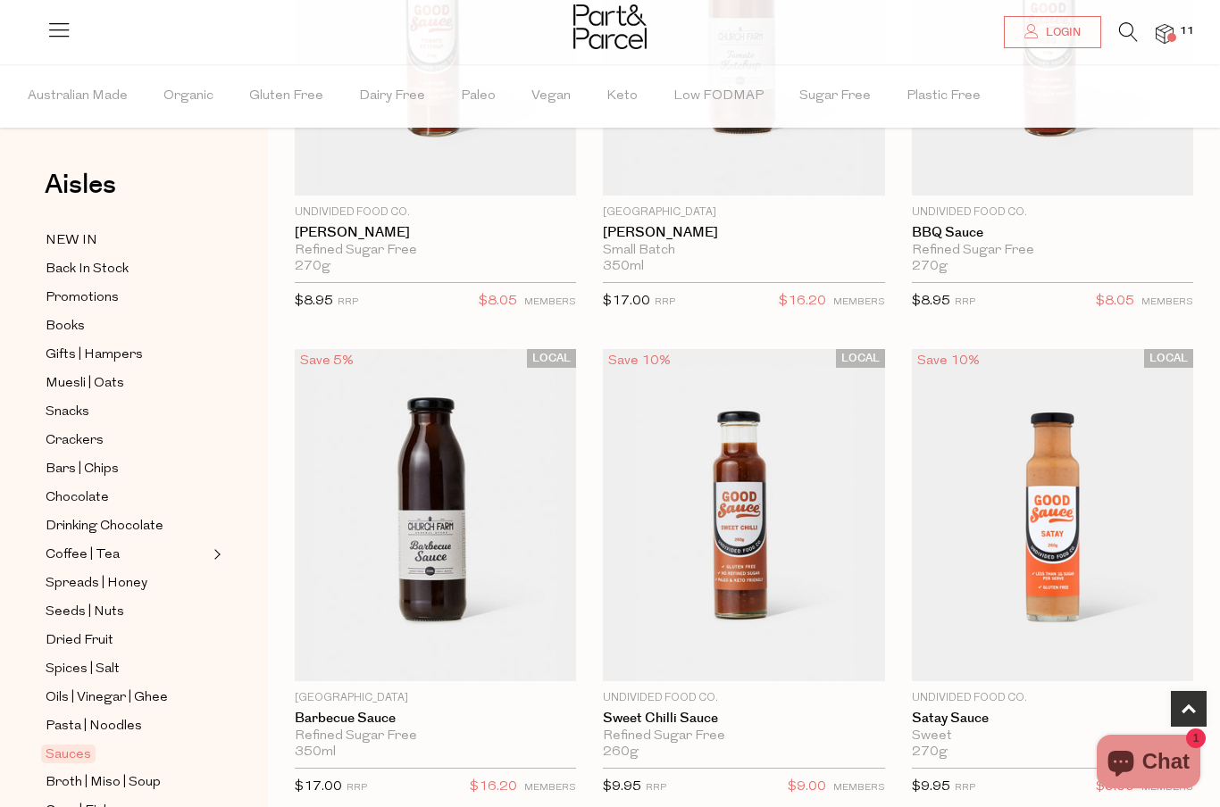
click at [491, 514] on img at bounding box center [435, 515] width 281 height 332
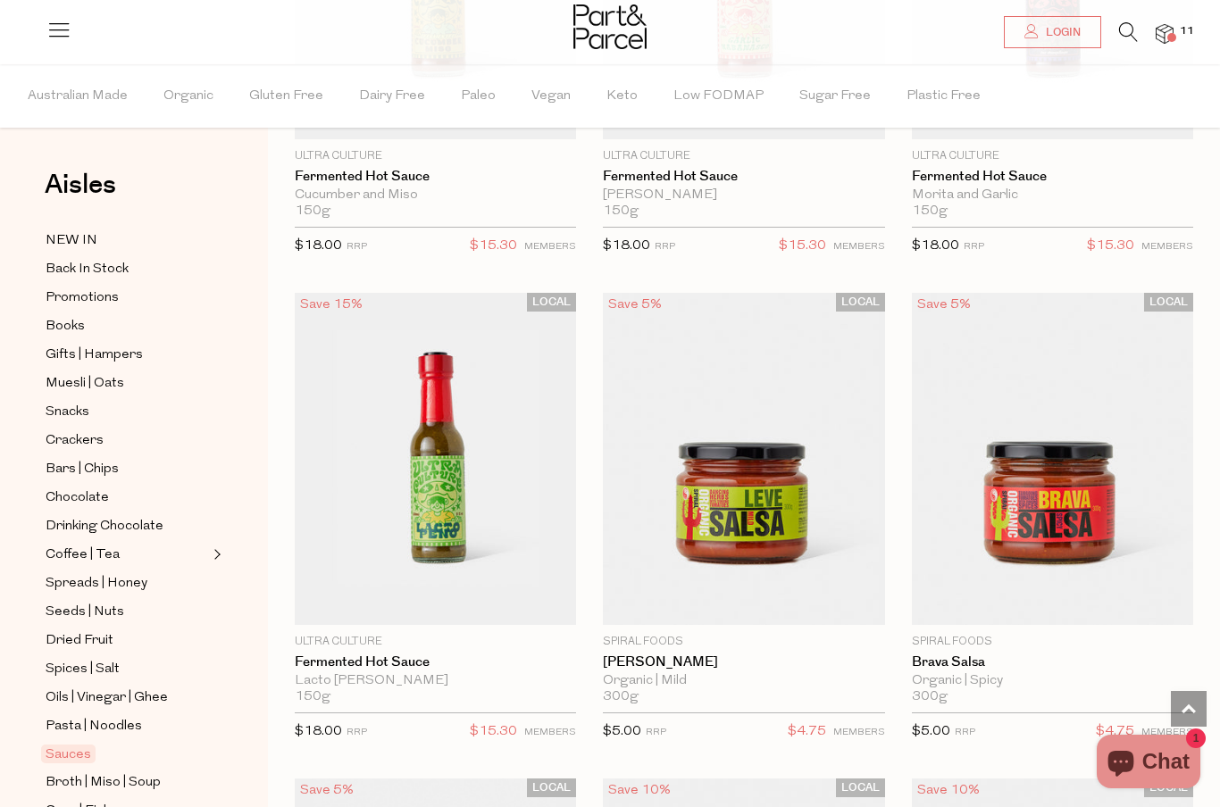
scroll to position [5776, 0]
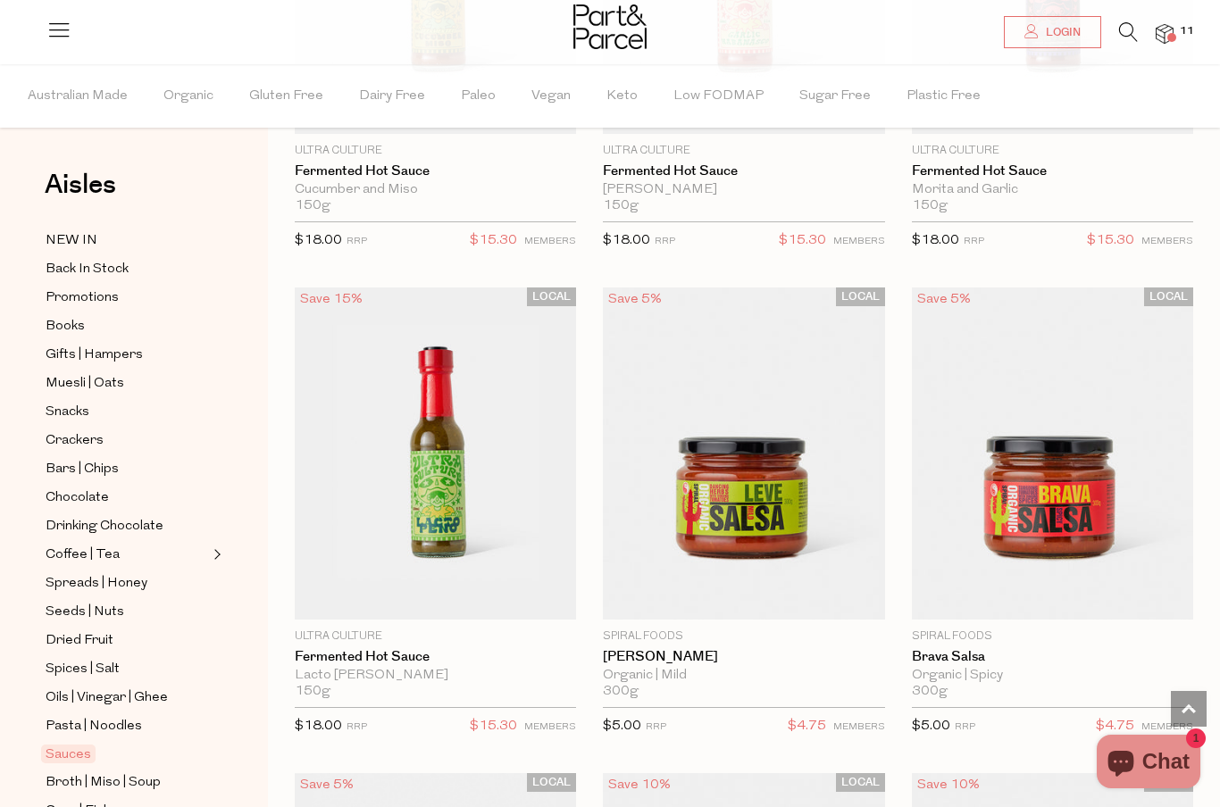
click at [796, 600] on span "Add To Parcel" at bounding box center [744, 609] width 111 height 19
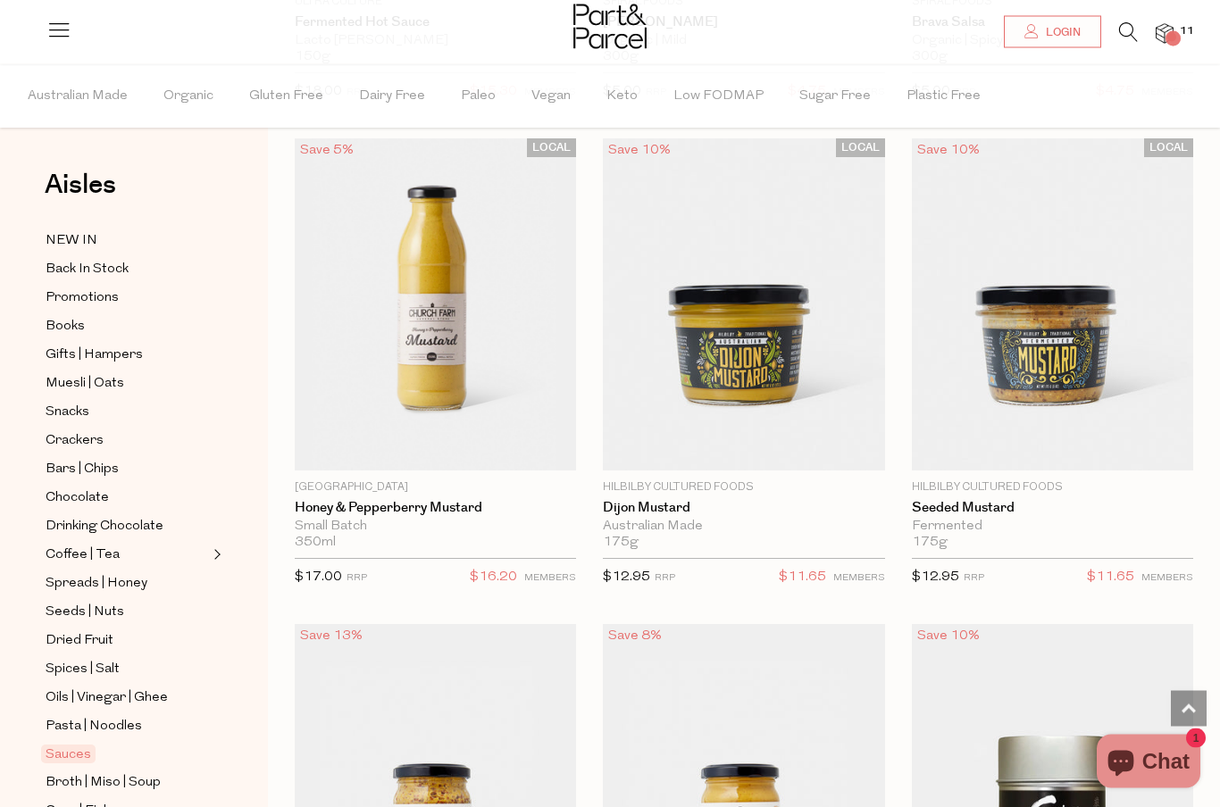
scroll to position [6424, 0]
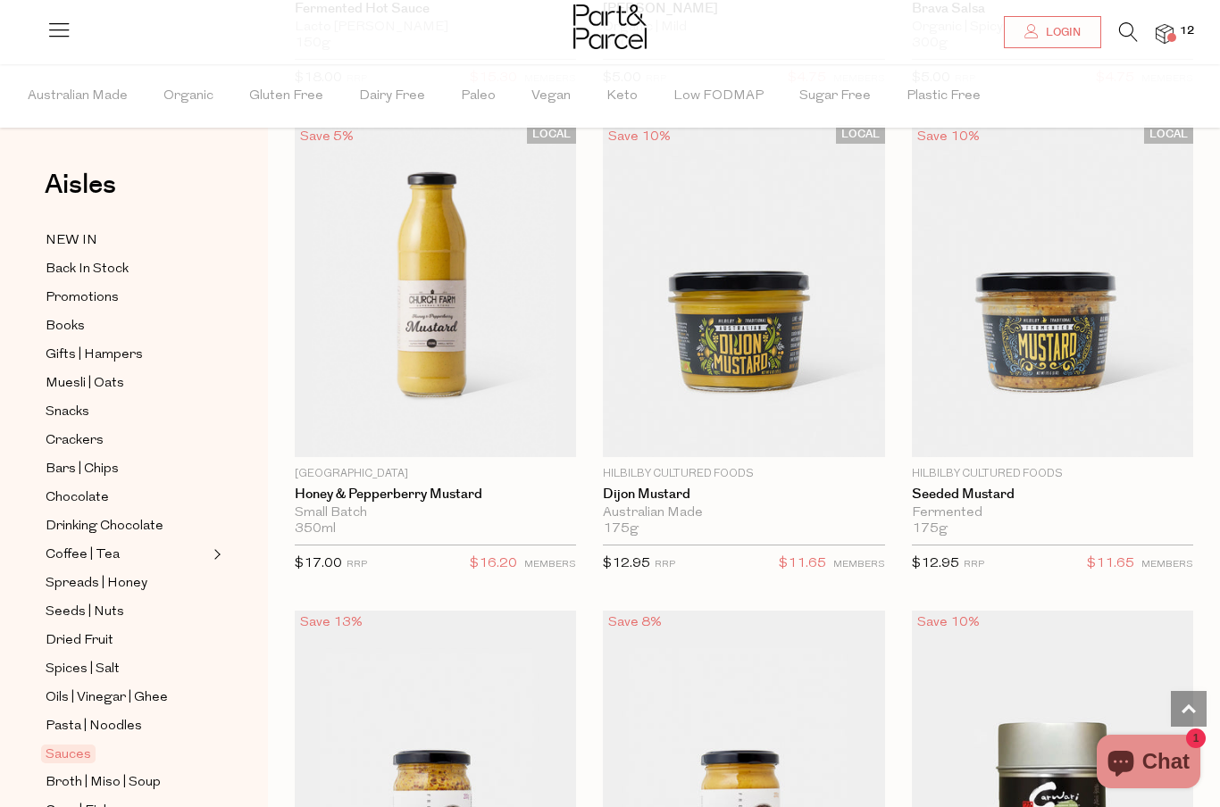
click at [734, 341] on img at bounding box center [743, 291] width 281 height 332
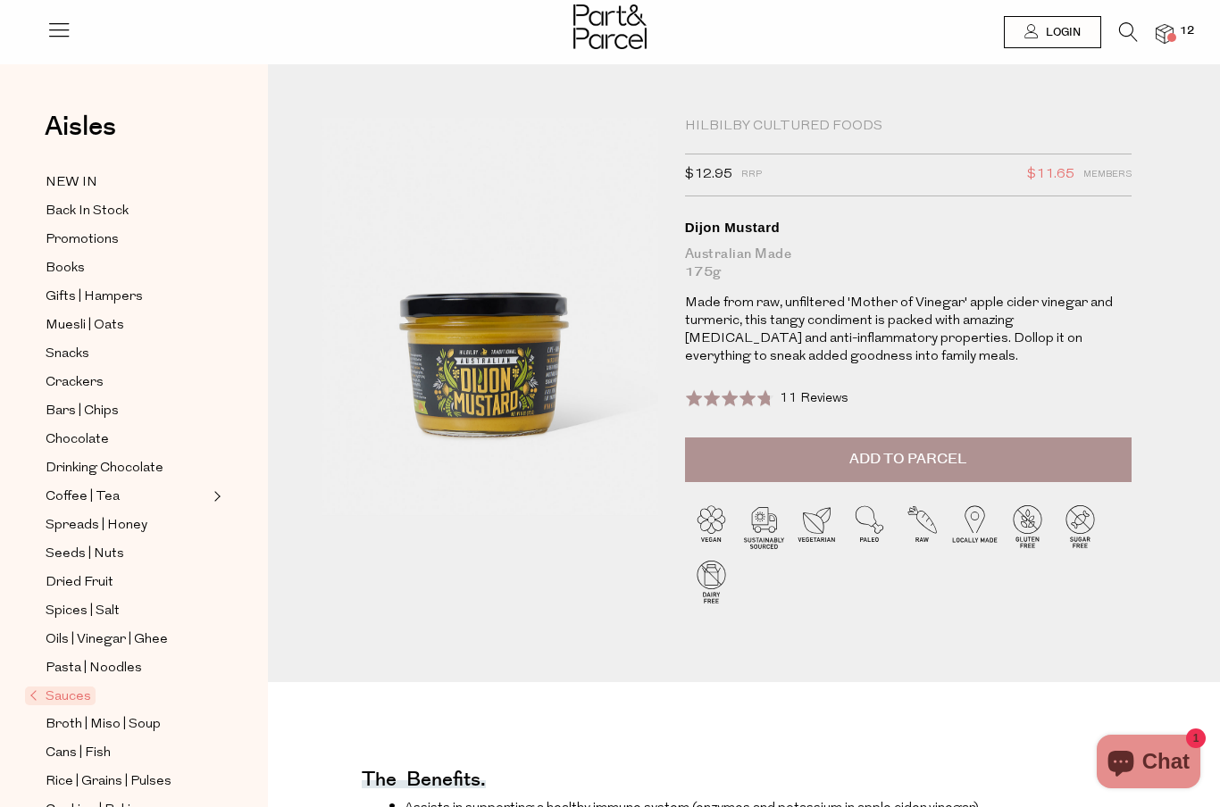
click at [808, 455] on button "Add to Parcel" at bounding box center [908, 460] width 447 height 45
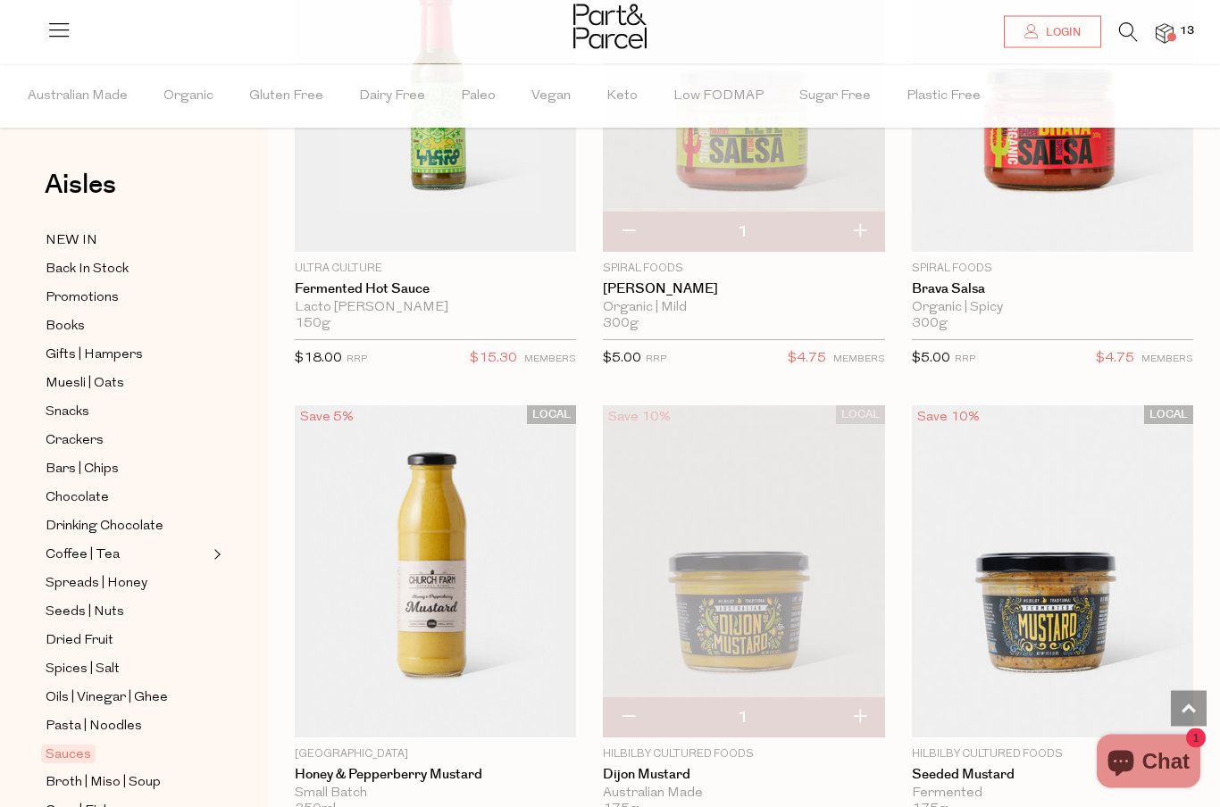
scroll to position [6144, 0]
click at [1029, 718] on span "Add To Parcel" at bounding box center [1052, 727] width 111 height 19
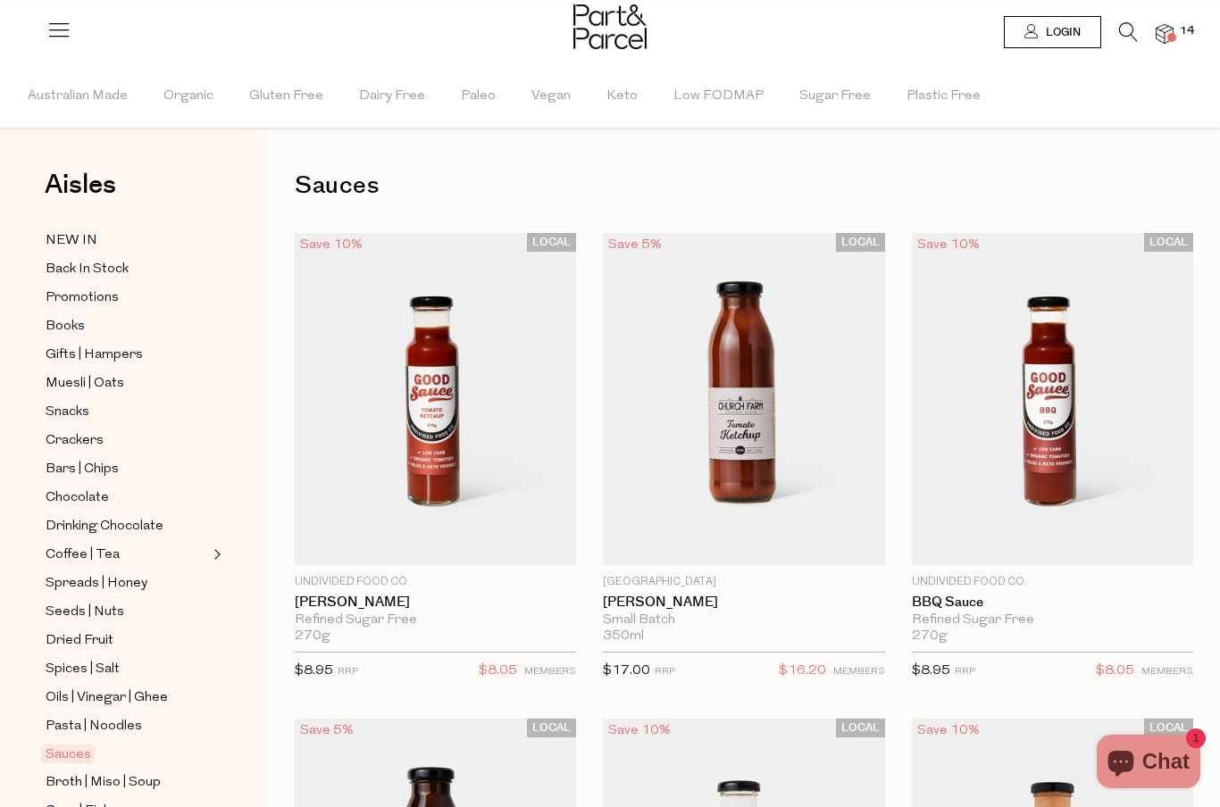
scroll to position [38, 0]
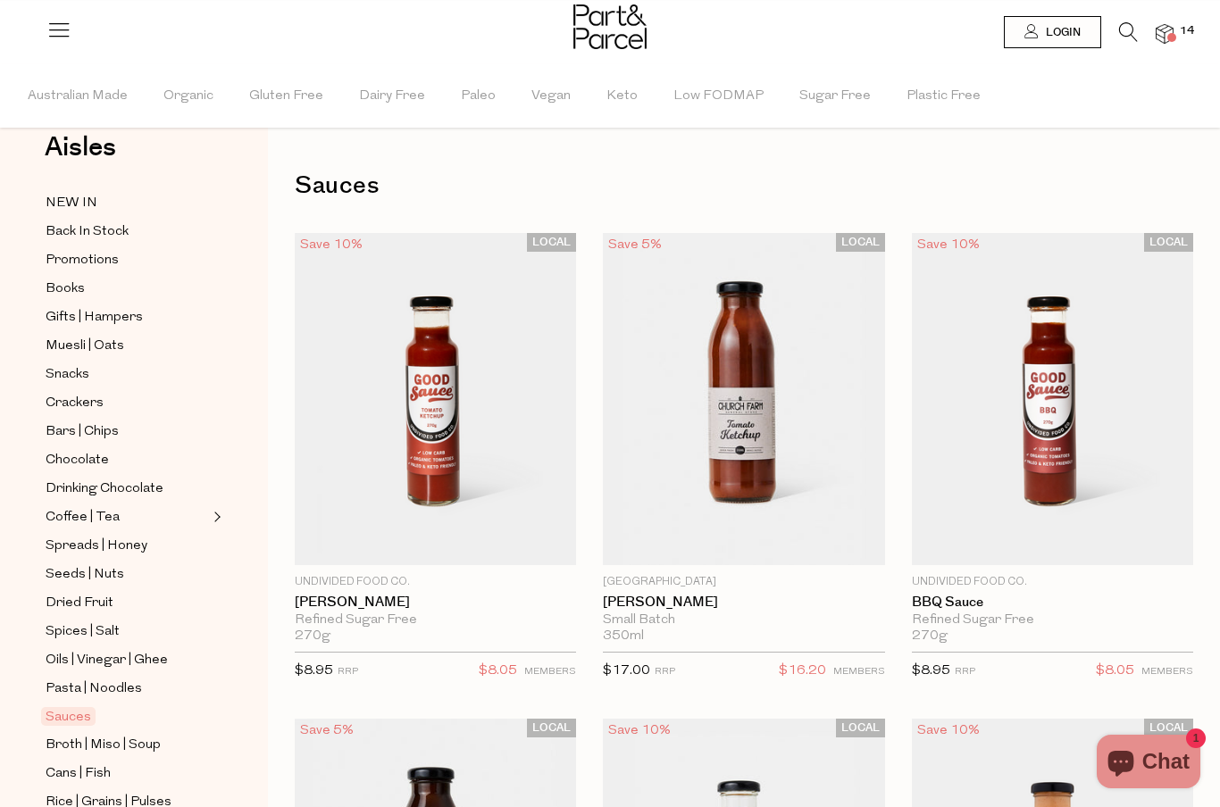
click at [136, 568] on link "Seeds | Nuts" at bounding box center [127, 575] width 163 height 22
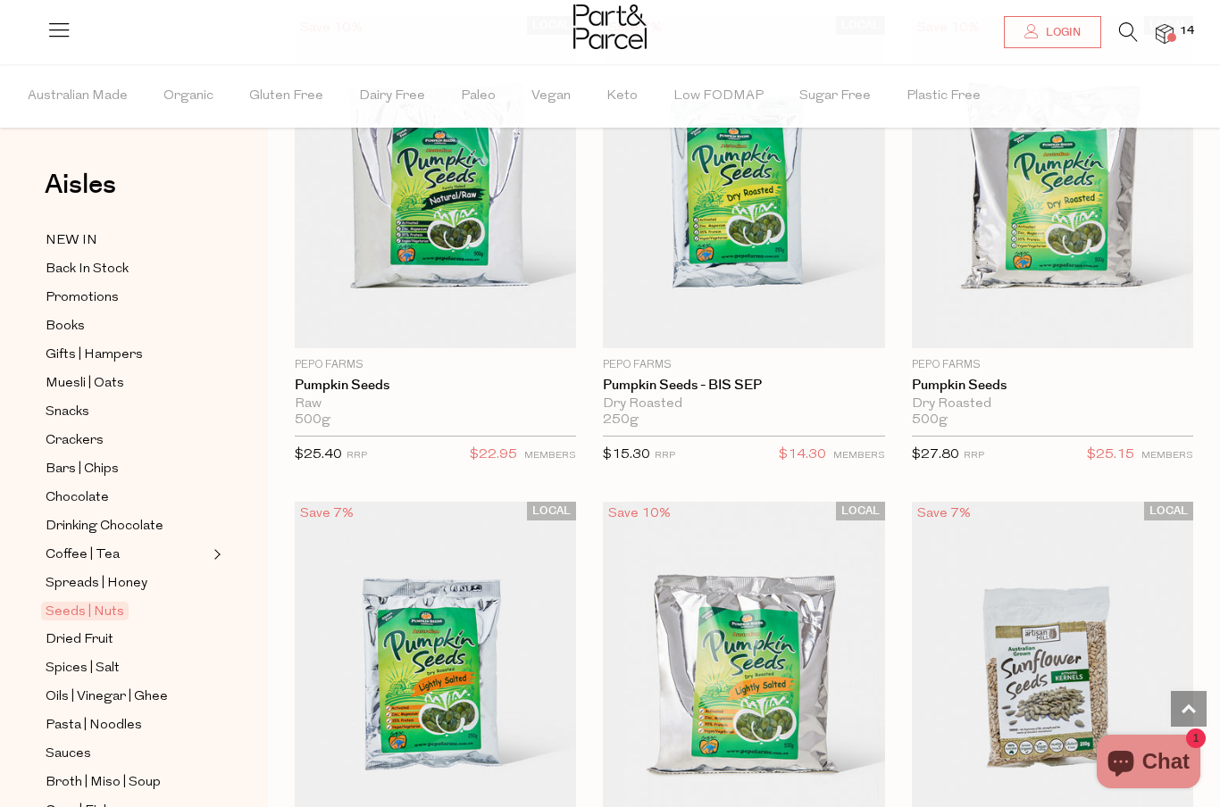
scroll to position [5562, 0]
click at [91, 491] on span "Chocolate" at bounding box center [77, 498] width 63 height 21
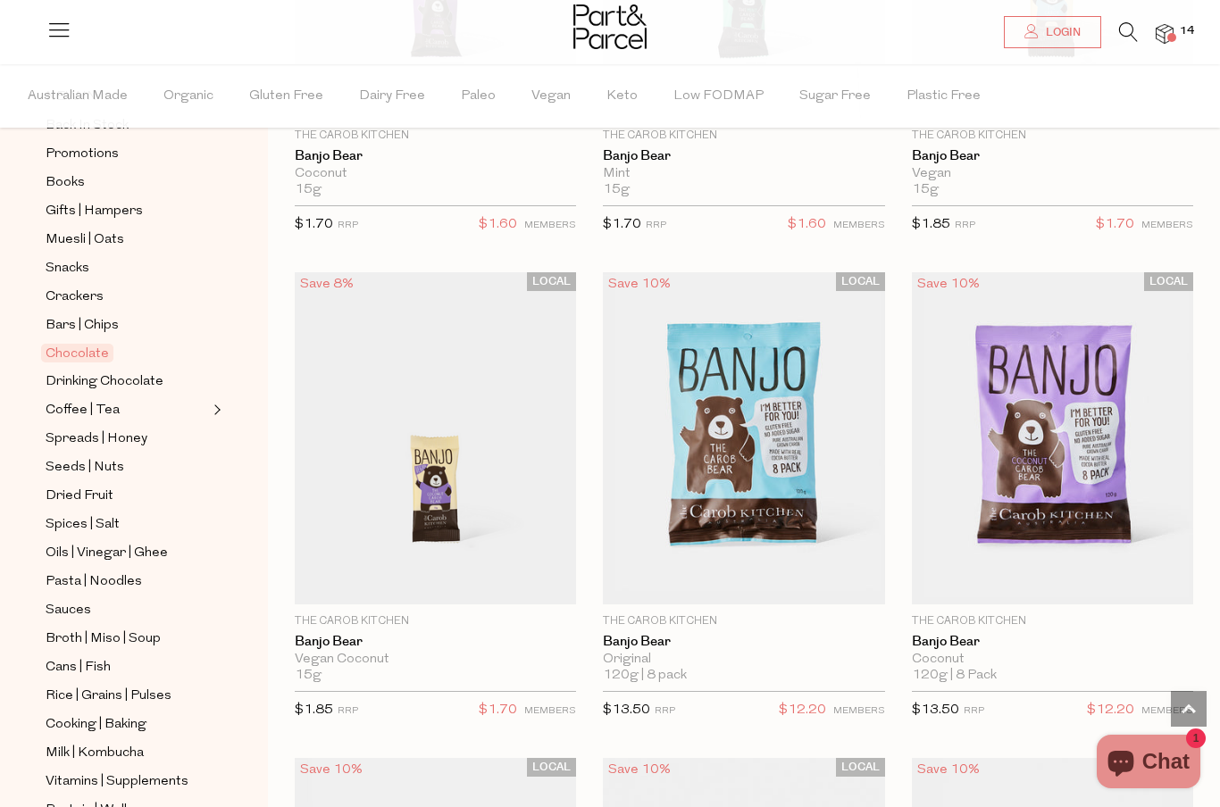
scroll to position [143, 0]
click at [132, 715] on span "Cooking | Baking" at bounding box center [96, 725] width 101 height 21
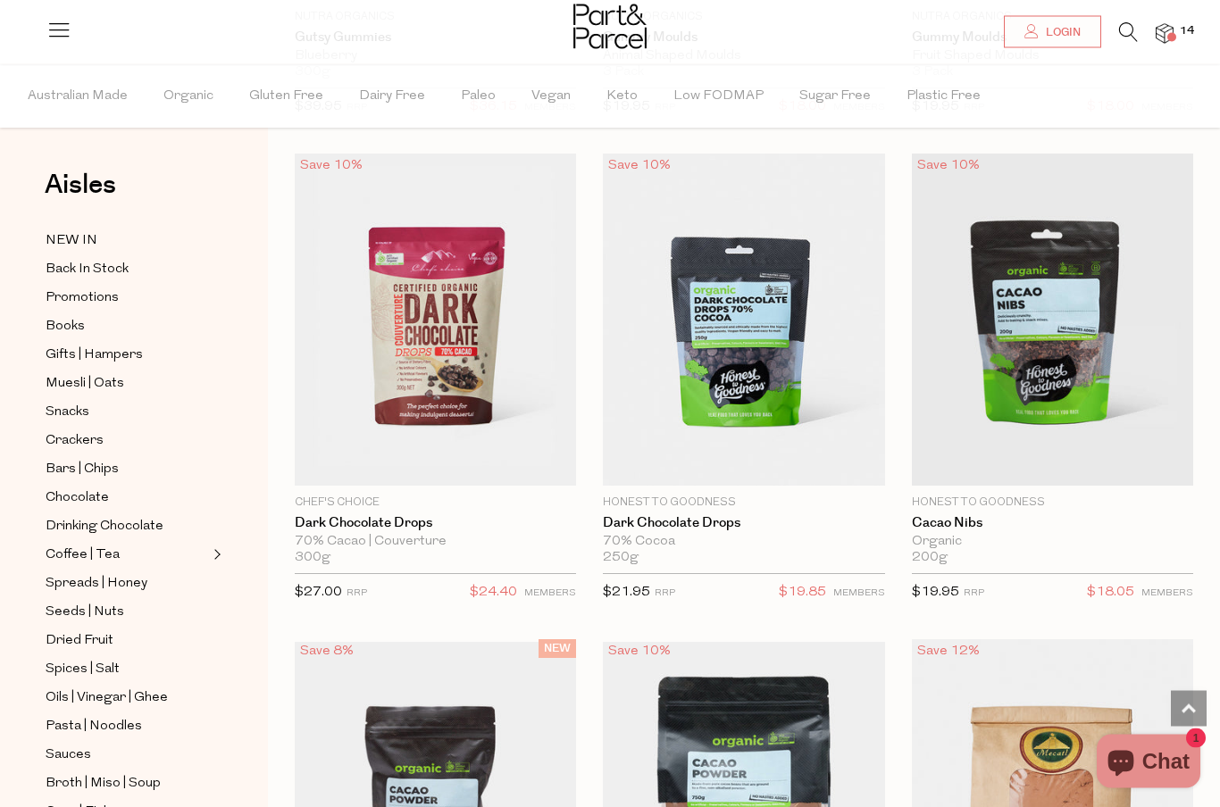
scroll to position [3966, 0]
click at [497, 456] on span "Add To Parcel" at bounding box center [435, 474] width 271 height 38
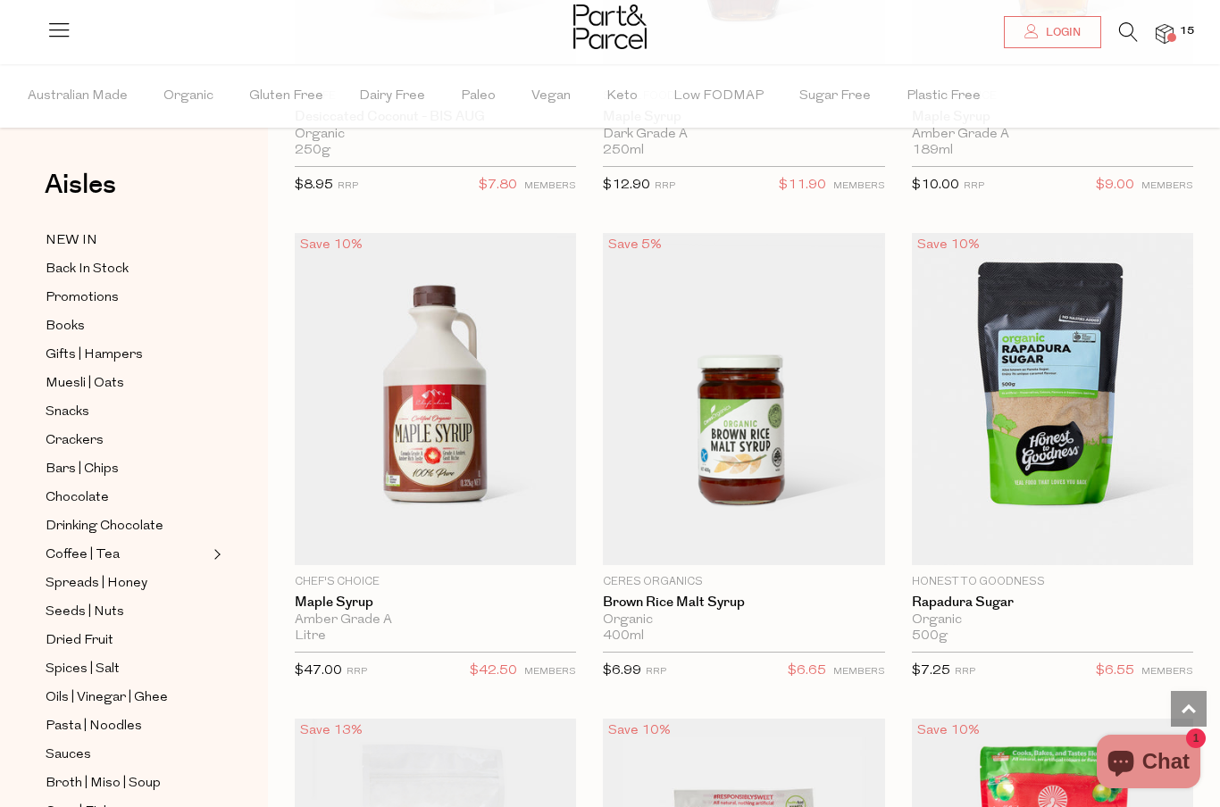
scroll to position [5872, 0]
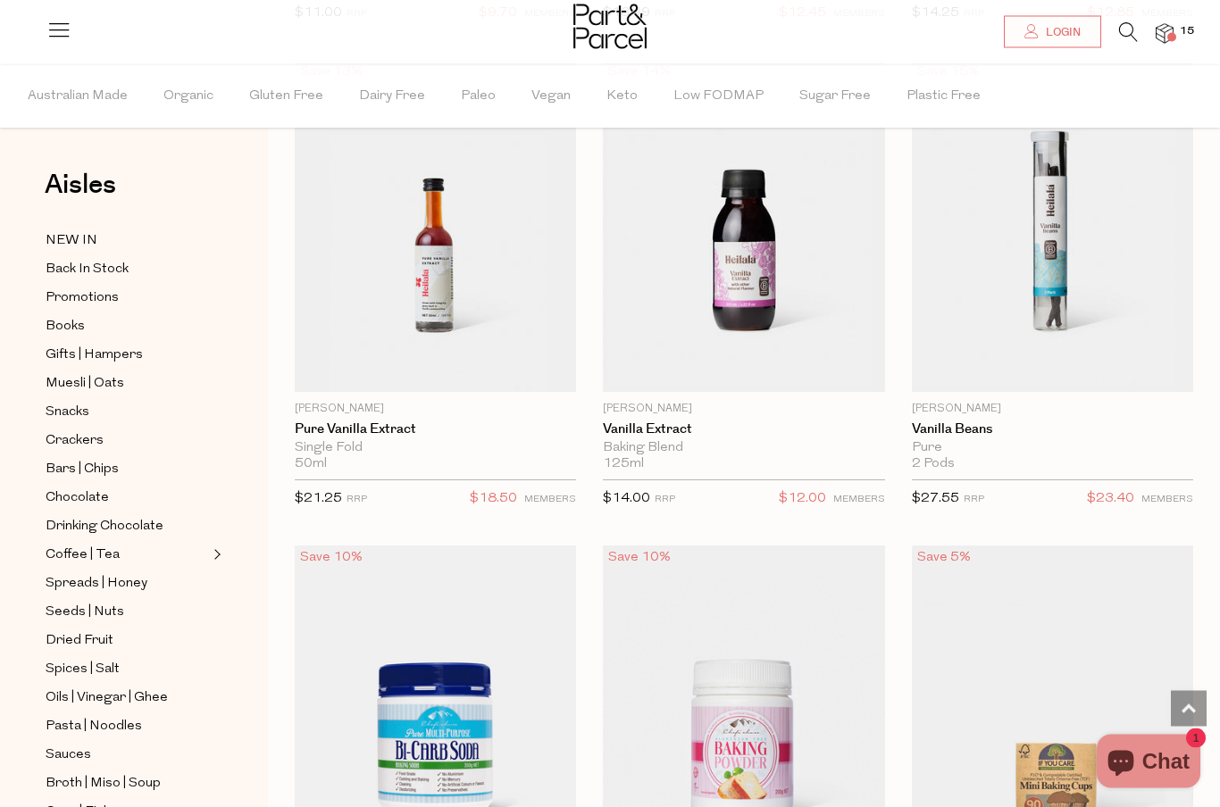
scroll to position [12325, 0]
click at [758, 231] on img at bounding box center [743, 226] width 281 height 332
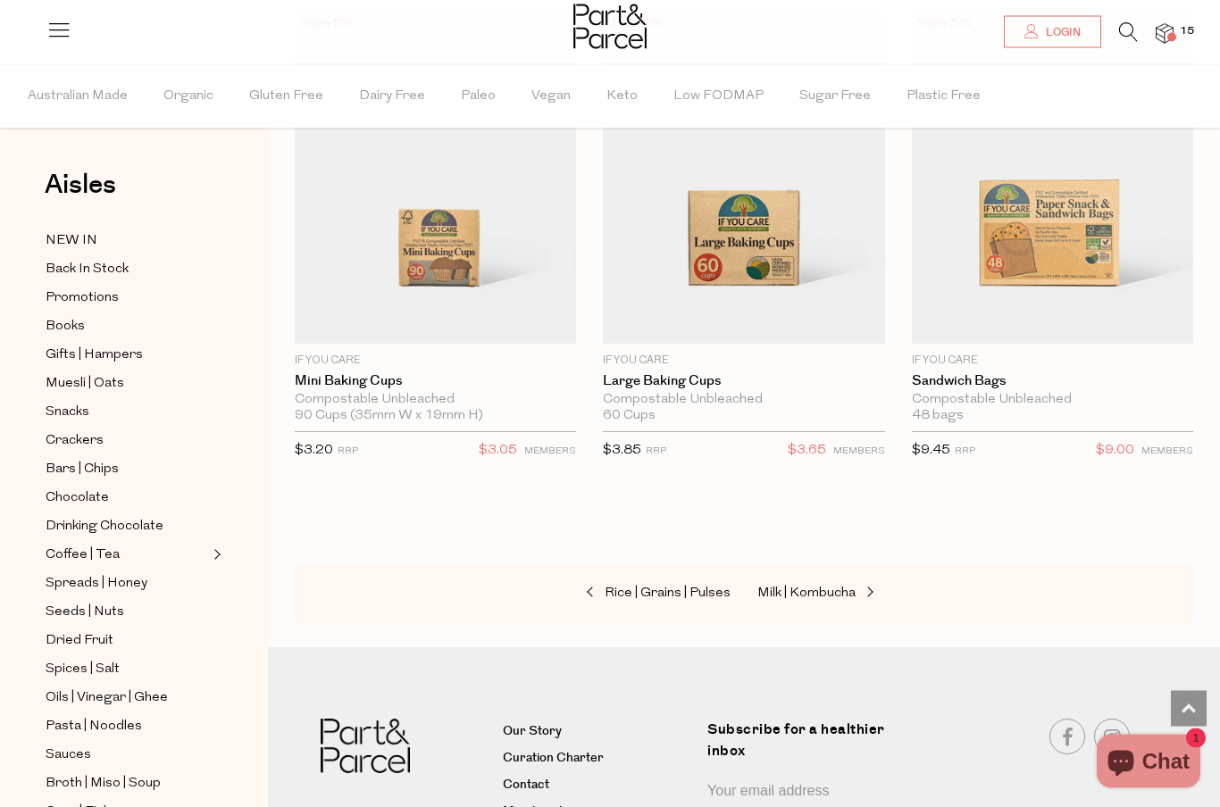
scroll to position [4899, 0]
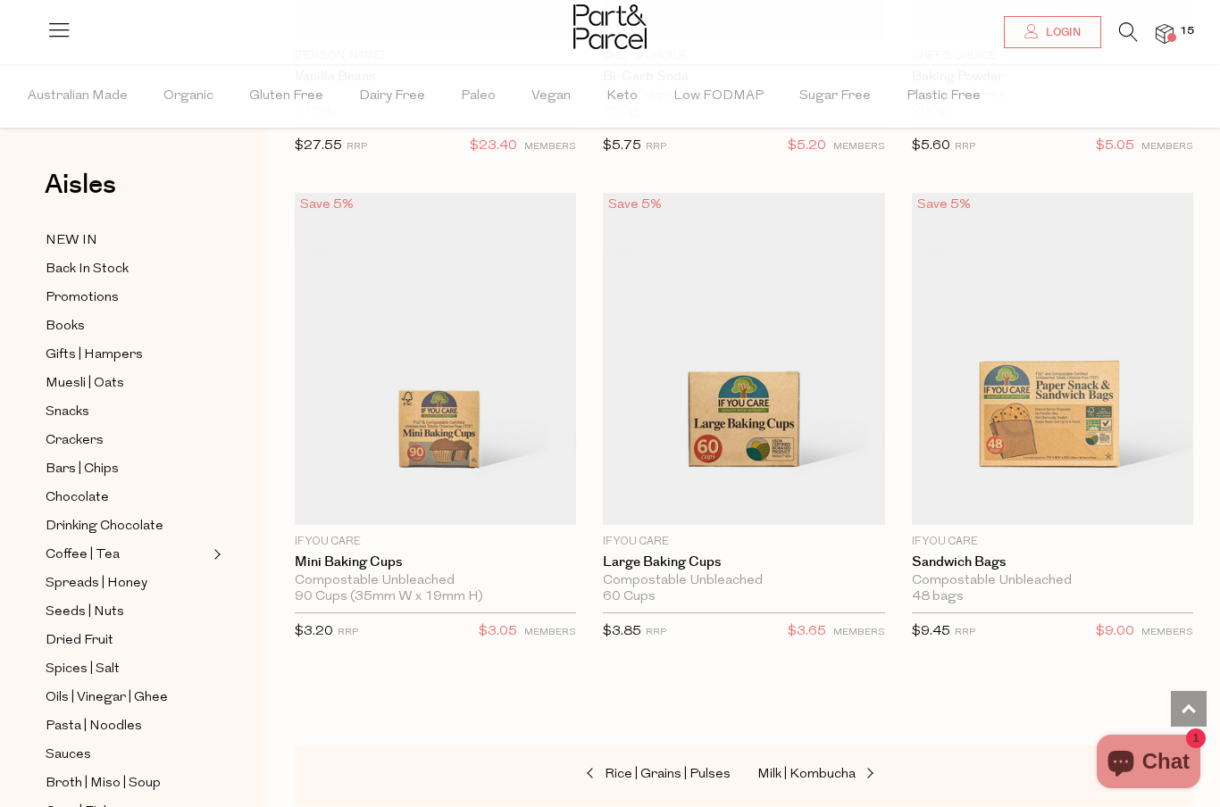
click at [516, 495] on span "Add To Parcel" at bounding box center [435, 514] width 271 height 38
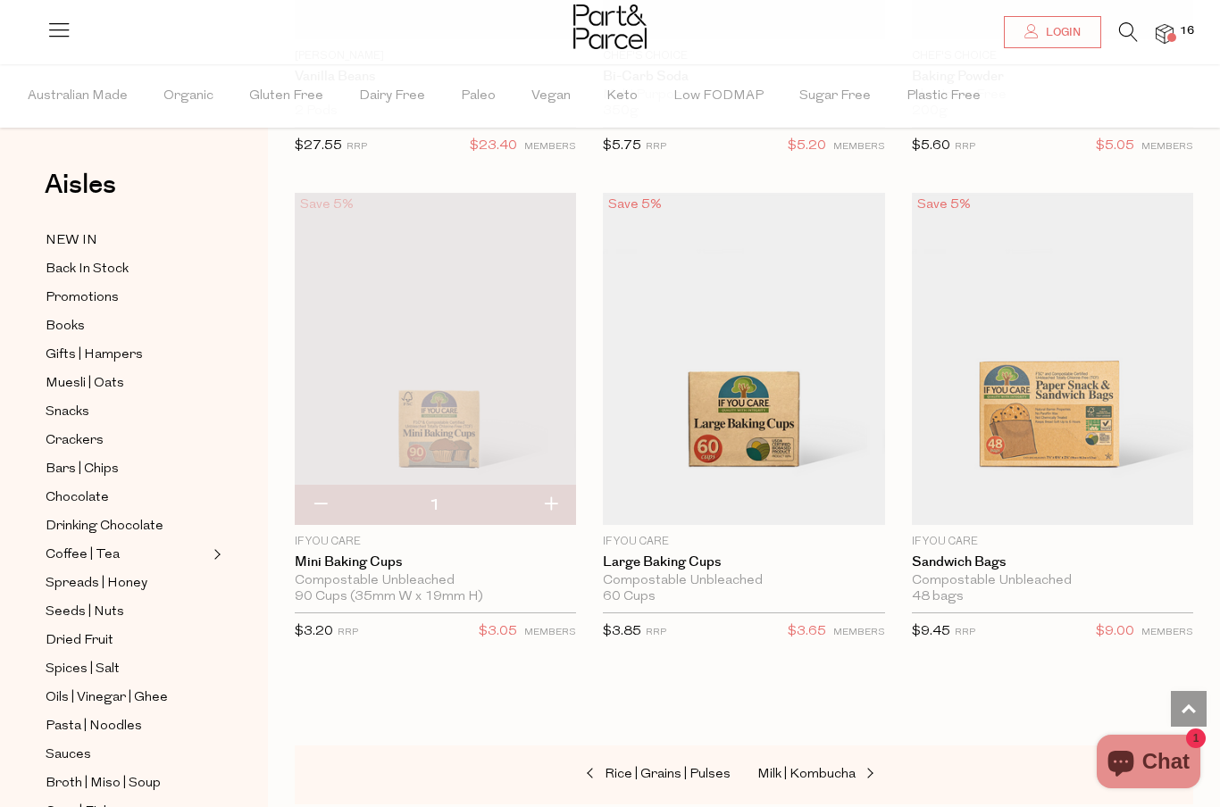
click at [557, 490] on button "button" at bounding box center [550, 505] width 51 height 39
type input "2"
click at [770, 505] on span "Add To Parcel" at bounding box center [744, 514] width 111 height 19
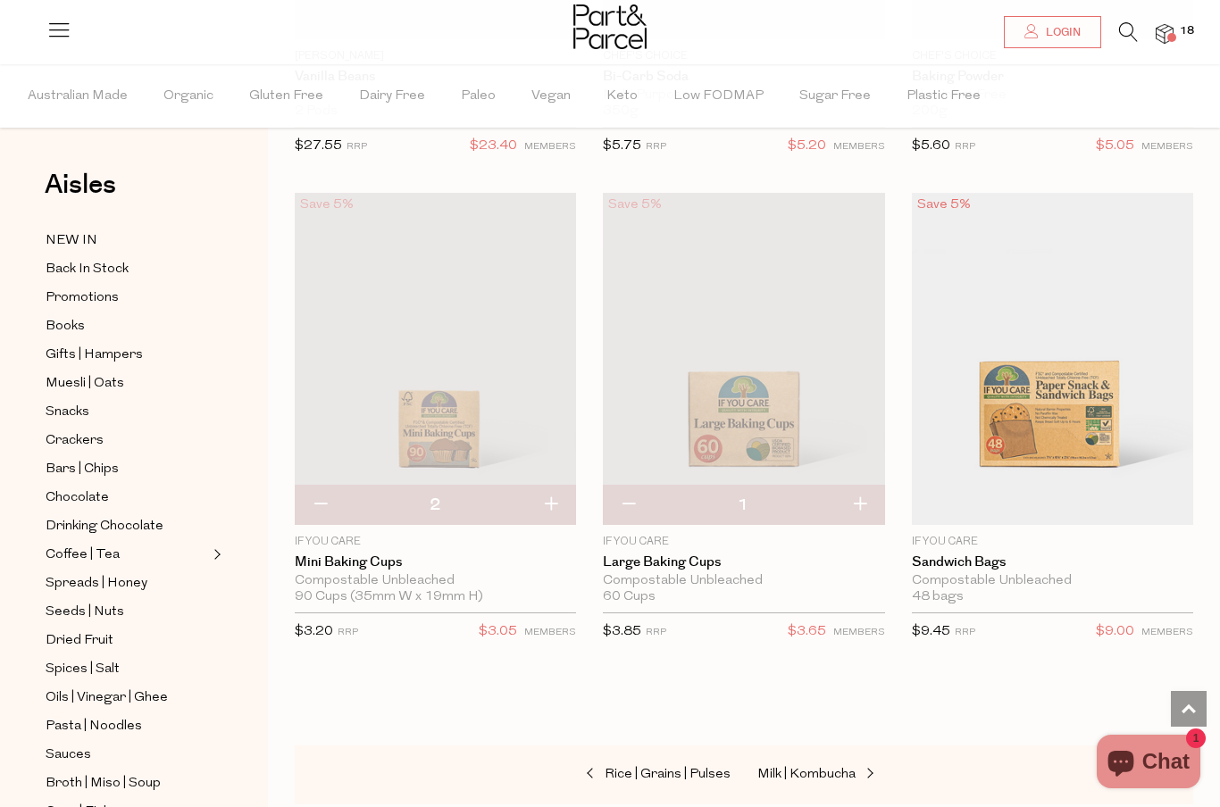
click at [1131, 495] on span "Add To Parcel" at bounding box center [1052, 514] width 271 height 38
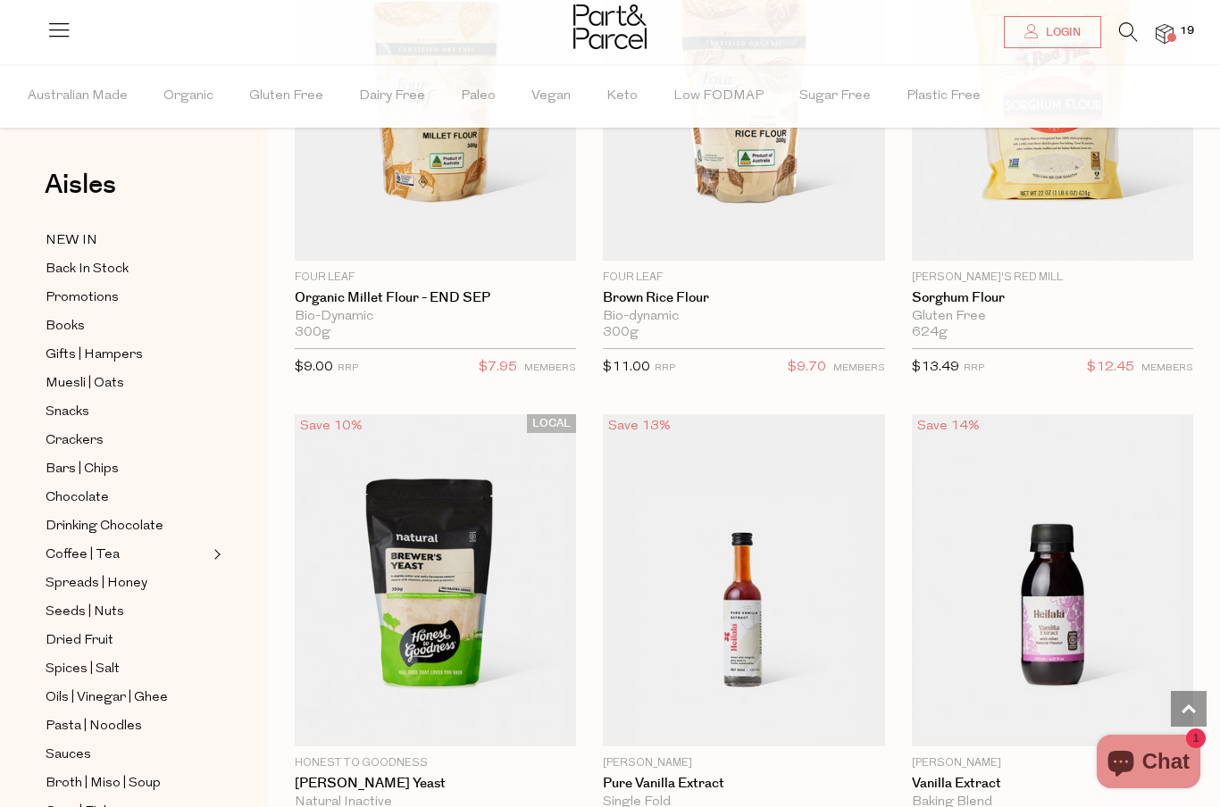
scroll to position [3635, 0]
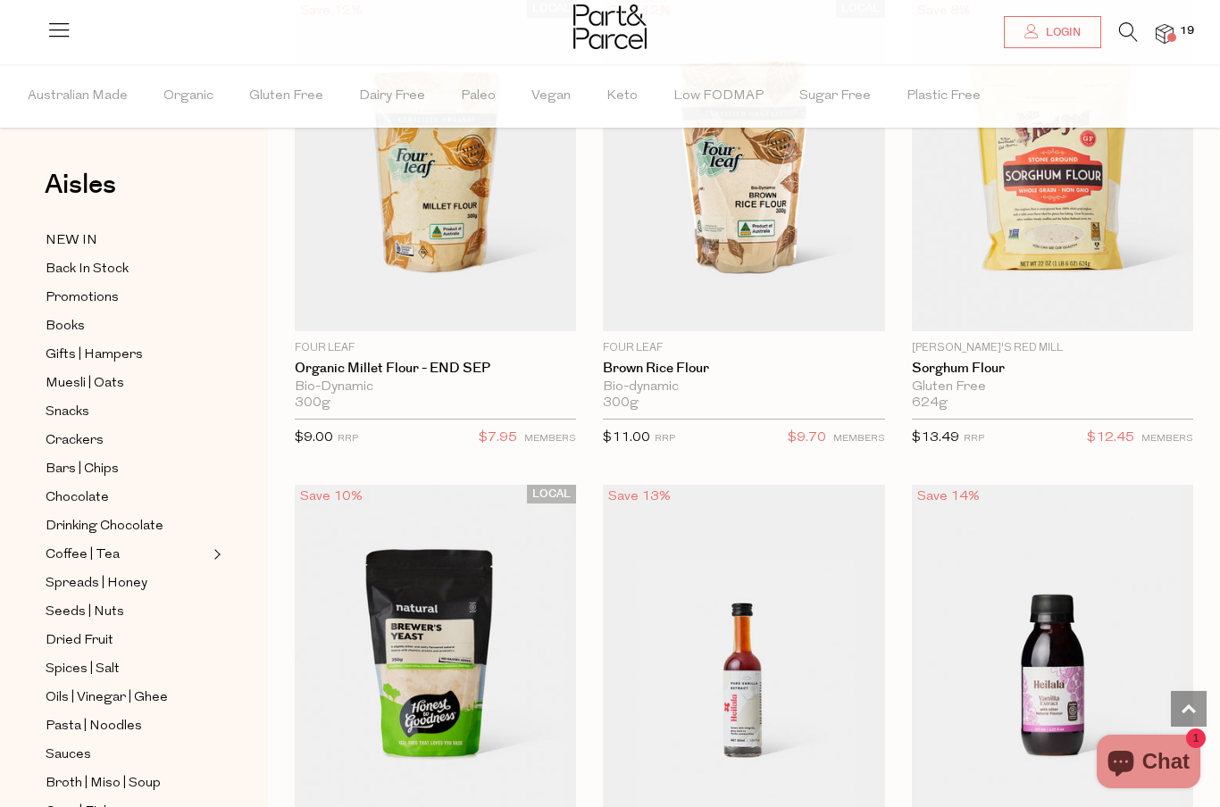
click at [753, 656] on img at bounding box center [743, 651] width 281 height 332
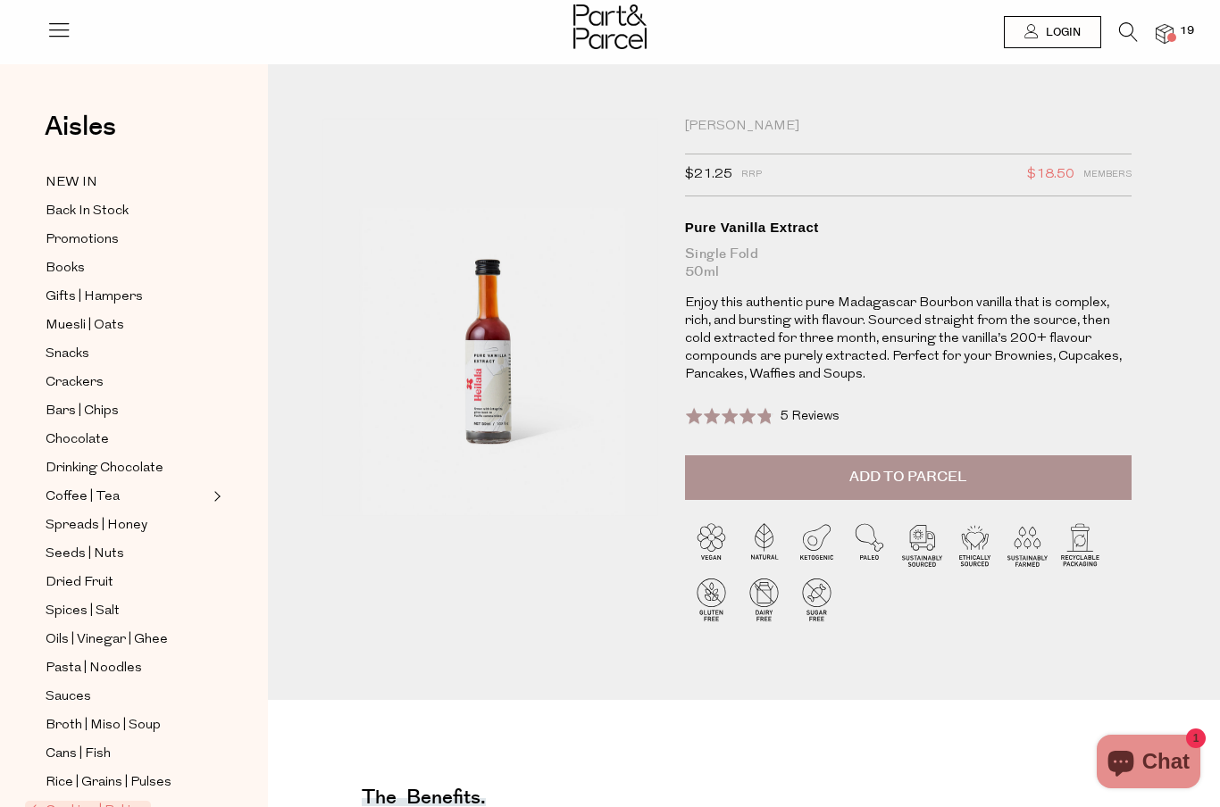
click at [866, 467] on span "Add to Parcel" at bounding box center [907, 477] width 117 height 21
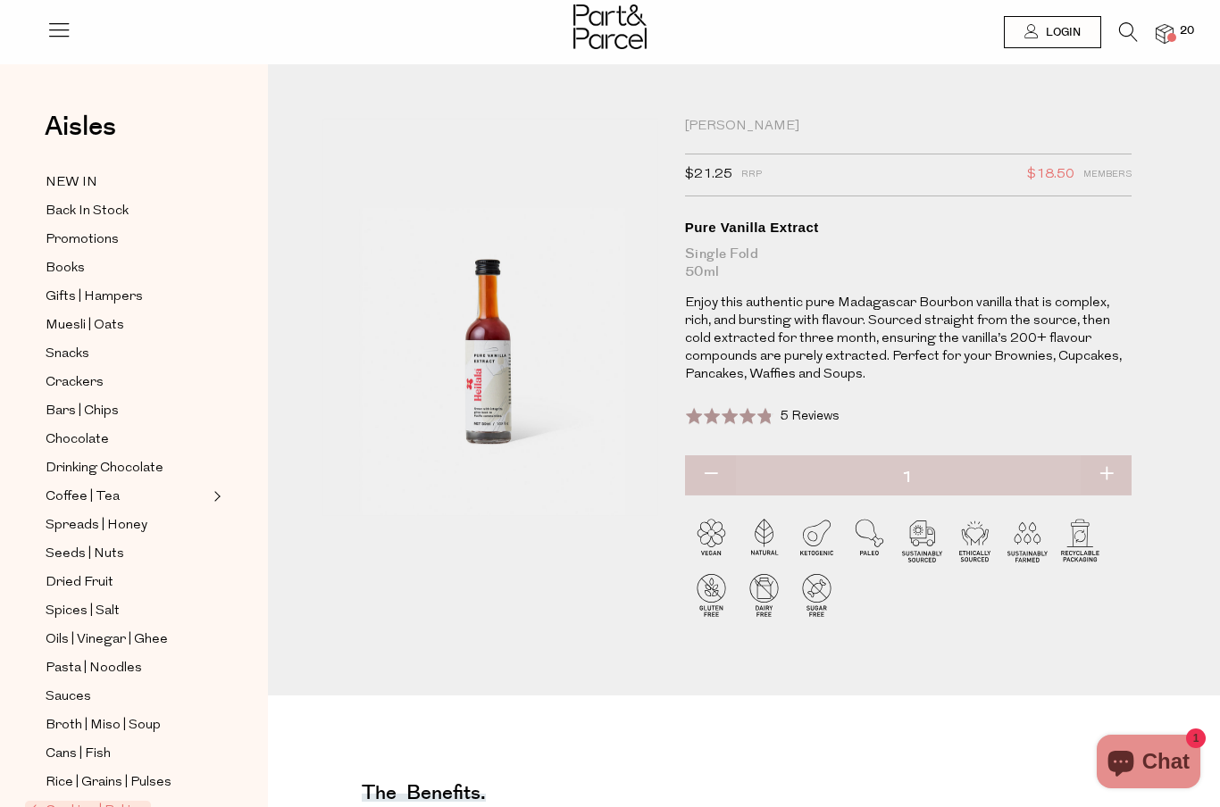
click at [1138, 29] on icon at bounding box center [1128, 32] width 19 height 20
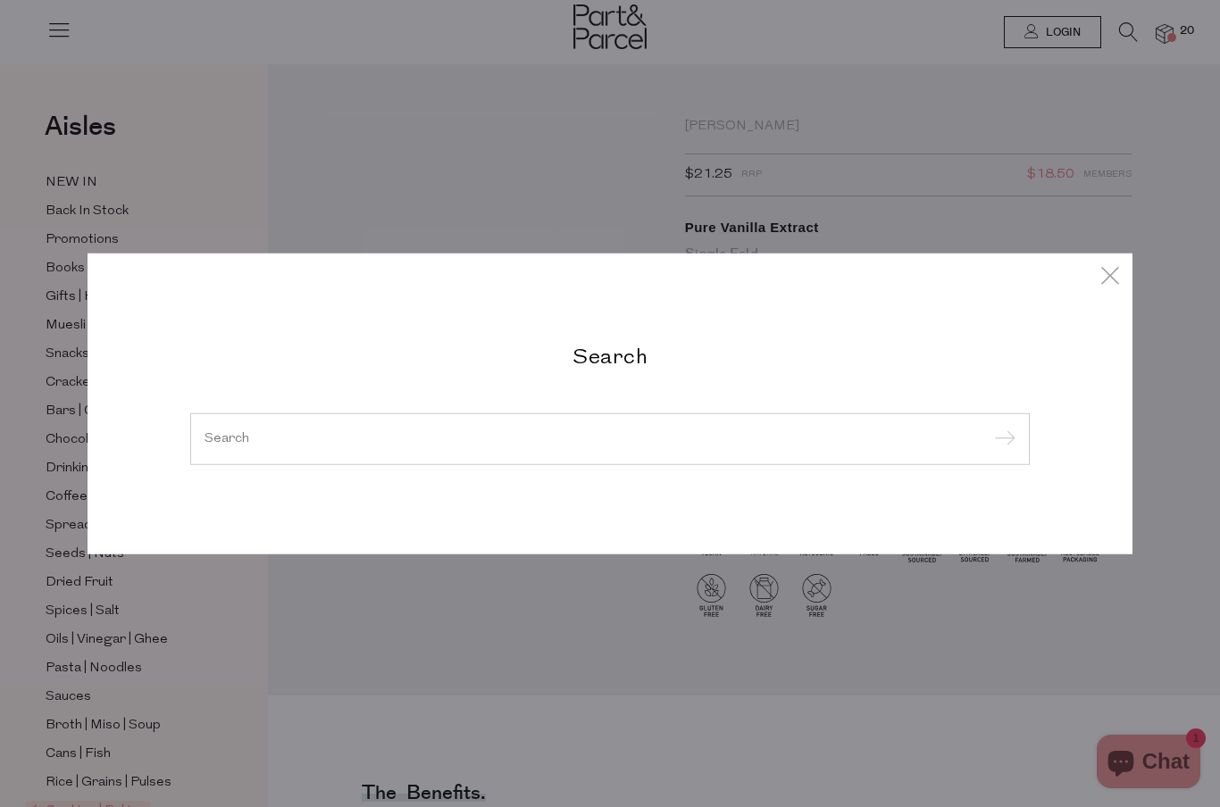
click at [706, 442] on input "search" at bounding box center [610, 438] width 811 height 13
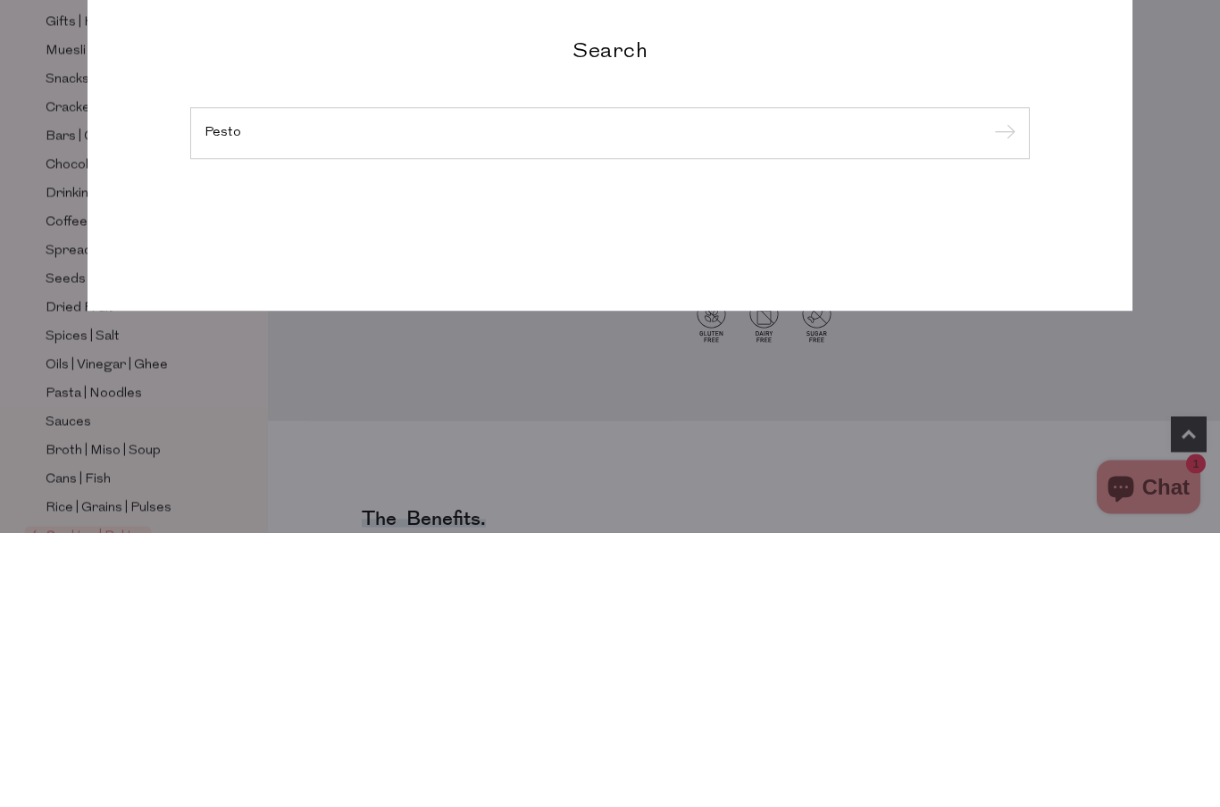
type input "Pesto"
click at [1001, 396] on input "submit" at bounding box center [1002, 409] width 27 height 27
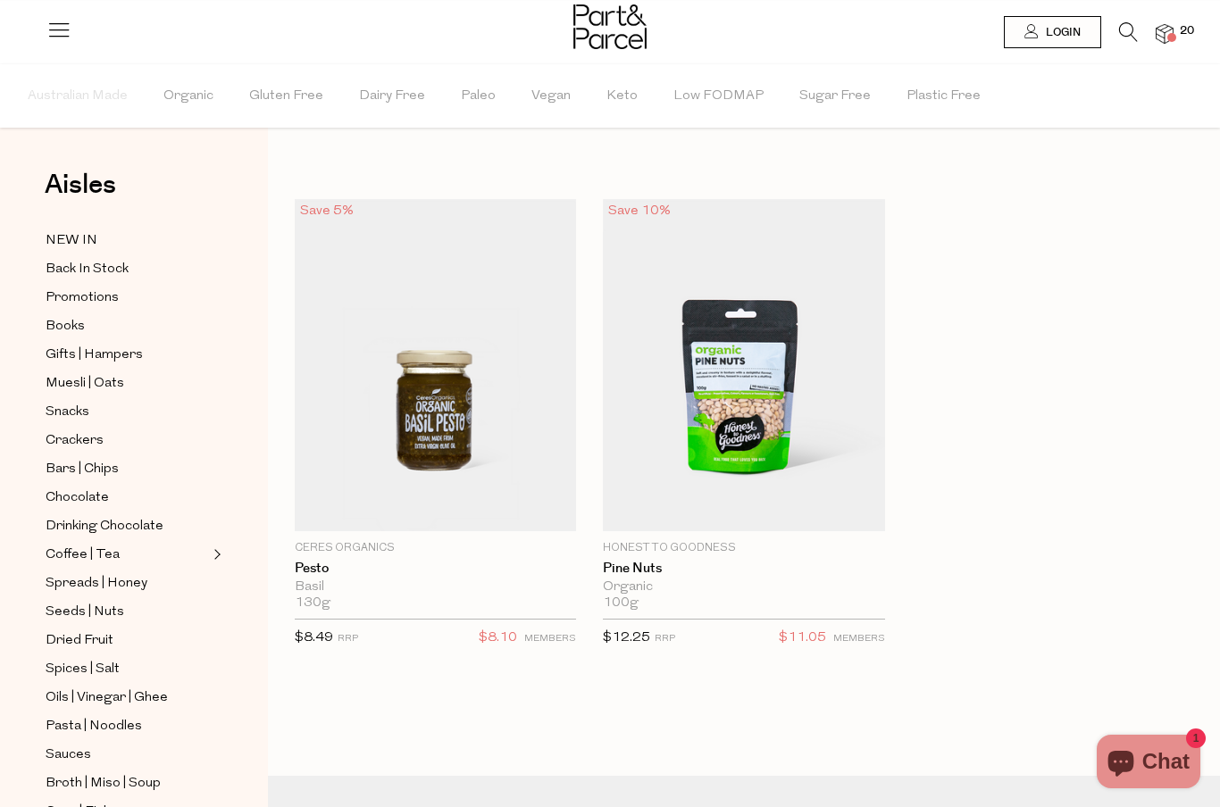
click at [515, 501] on span "Add To Parcel" at bounding box center [435, 520] width 271 height 38
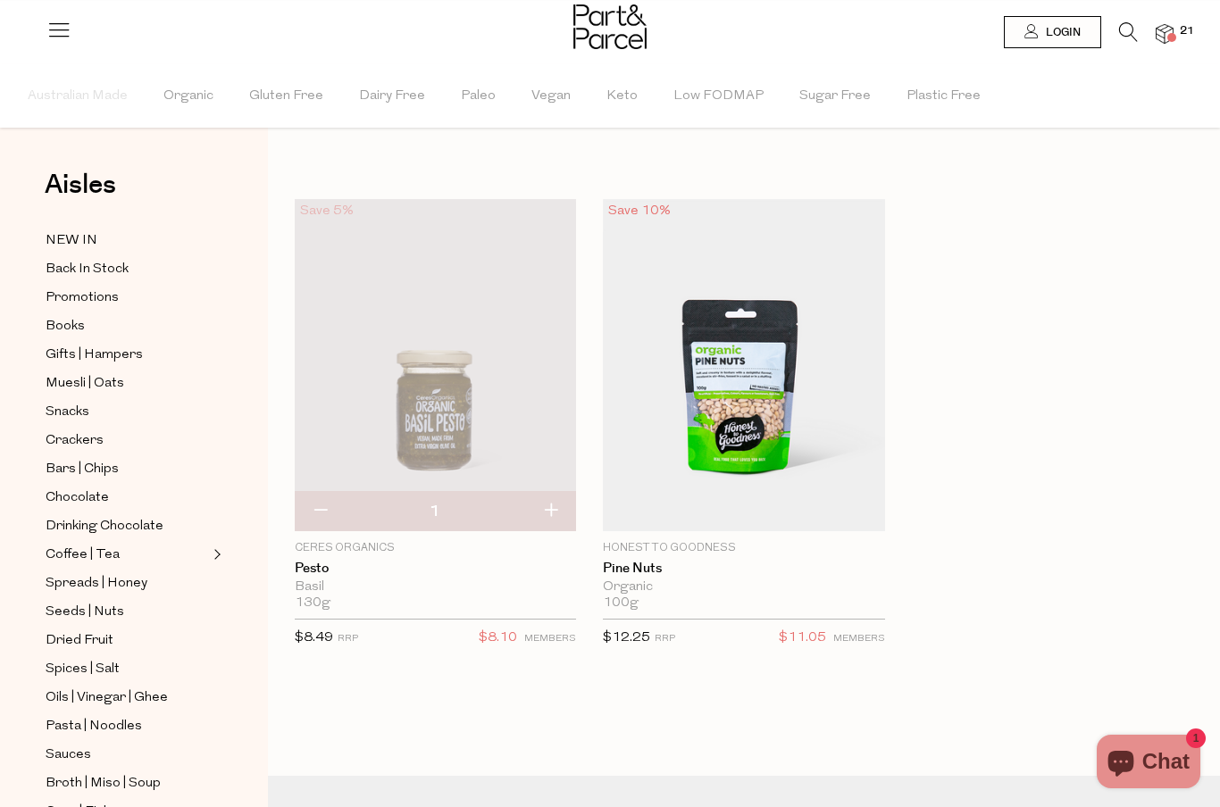
click at [560, 505] on button "button" at bounding box center [550, 511] width 51 height 39
type input "2"
click at [1174, 32] on img at bounding box center [1165, 34] width 18 height 21
